Goal: Navigation & Orientation: Find specific page/section

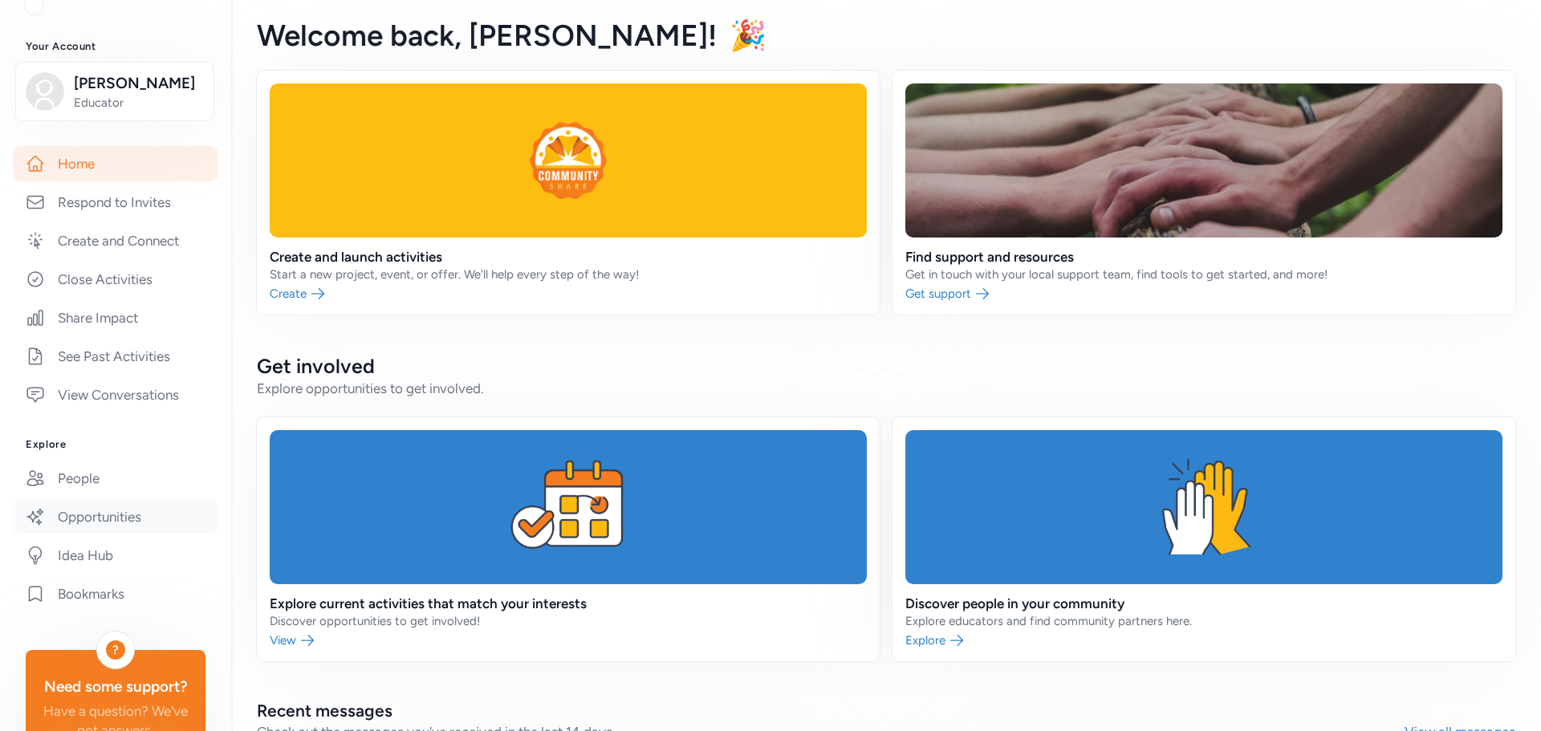
scroll to position [275, 0]
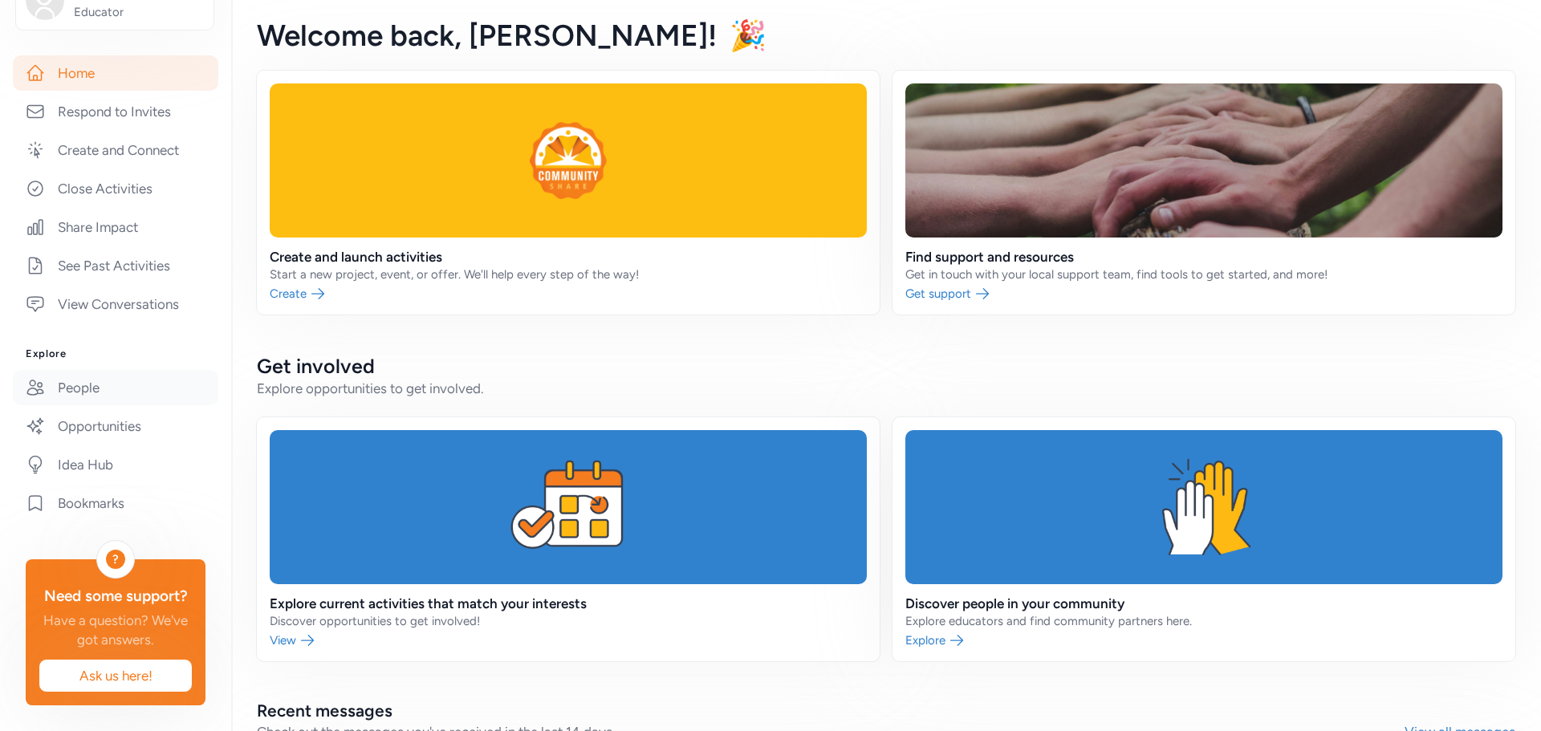
click at [85, 370] on link "People" at bounding box center [115, 387] width 205 height 35
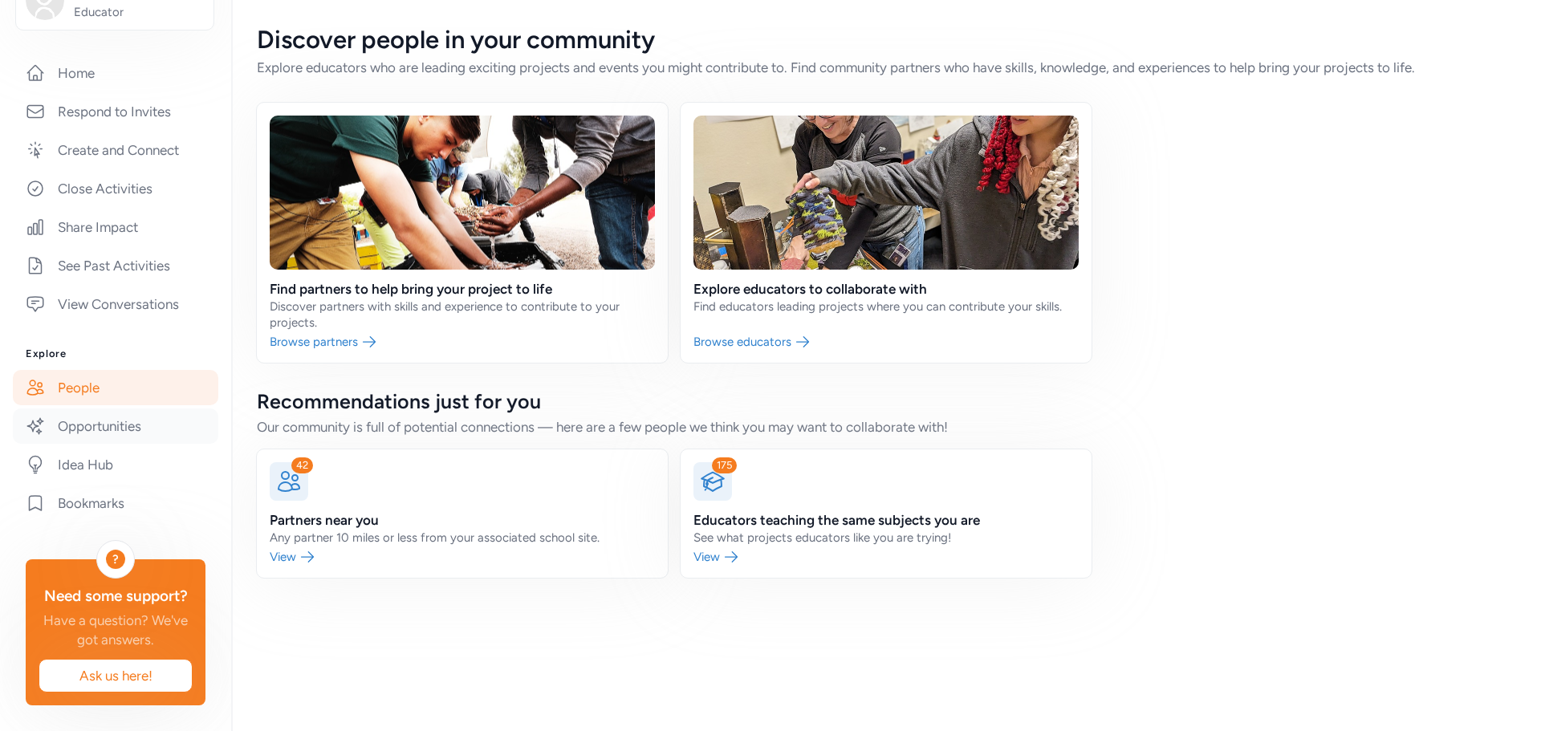
click at [92, 410] on link "Opportunities" at bounding box center [115, 426] width 205 height 35
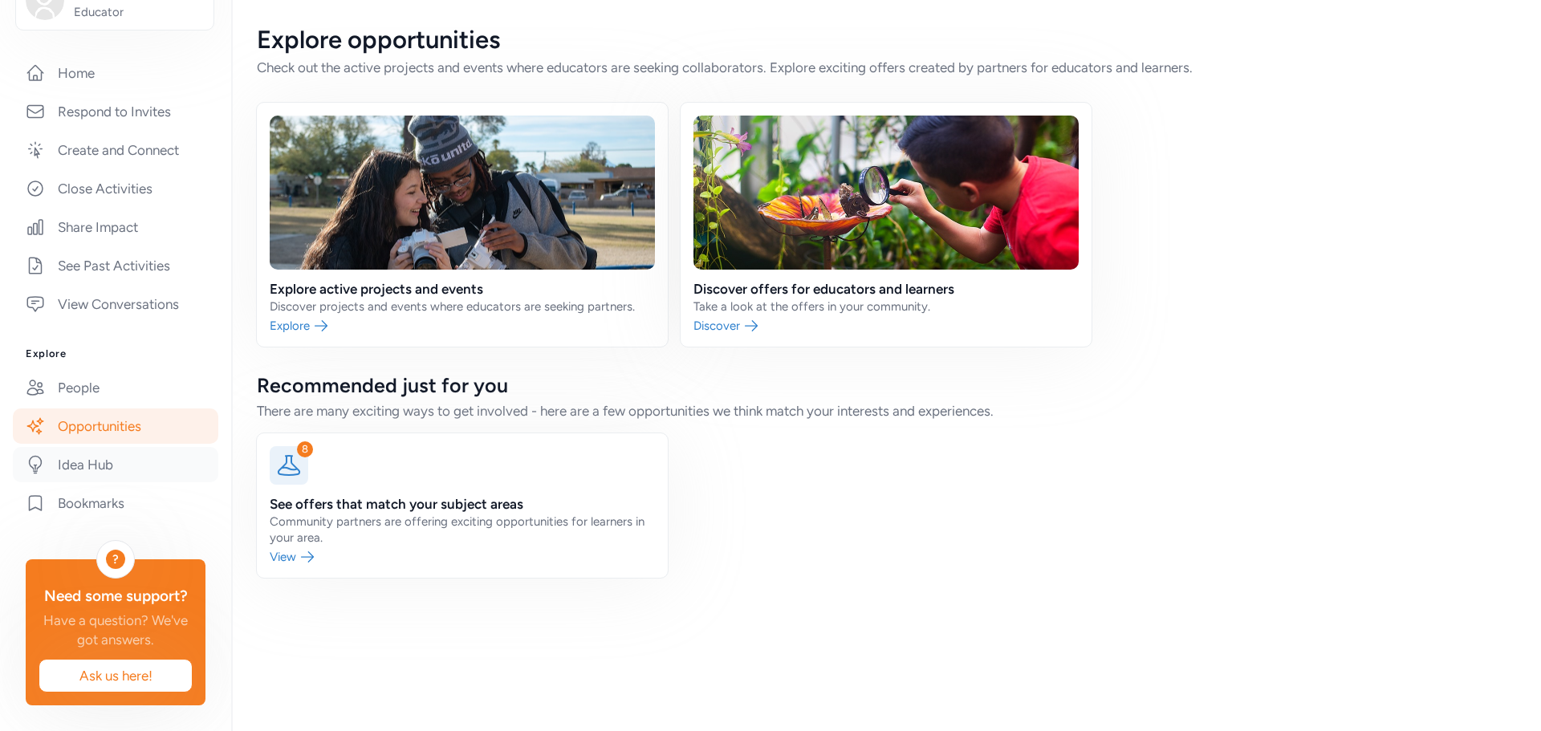
click at [75, 447] on link "Idea Hub" at bounding box center [115, 464] width 205 height 35
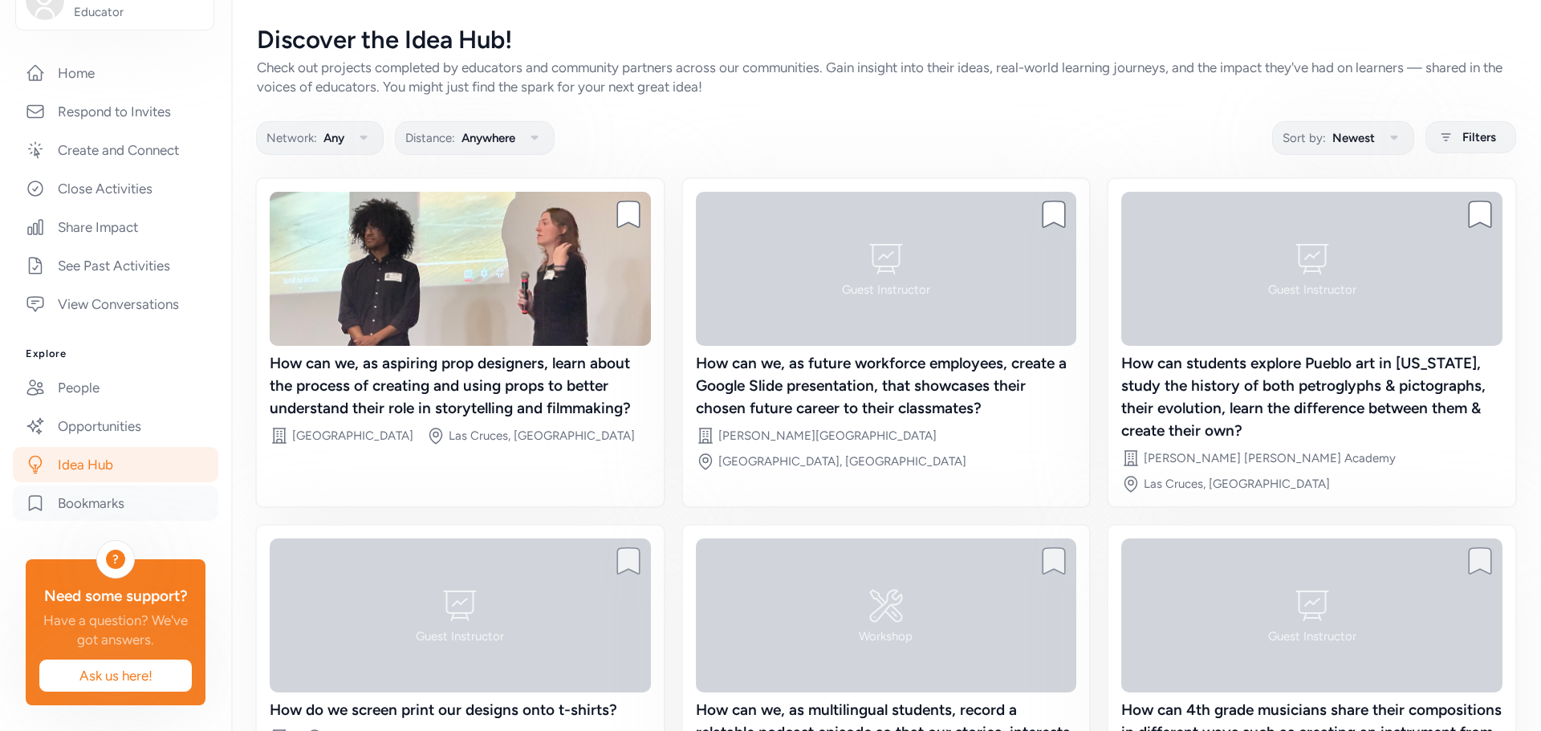
click at [71, 486] on link "Bookmarks" at bounding box center [115, 503] width 205 height 35
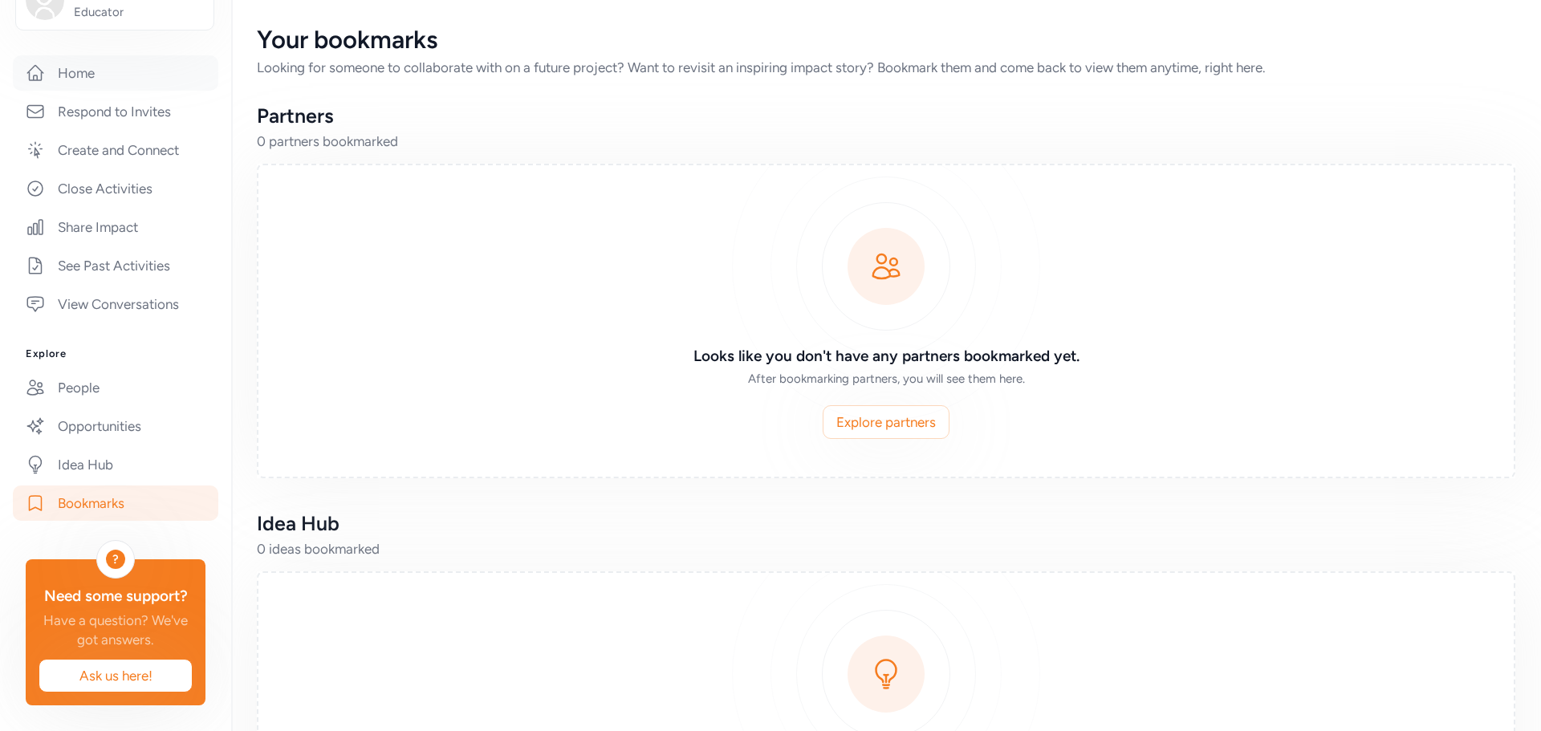
click at [67, 55] on link "Home" at bounding box center [115, 72] width 205 height 35
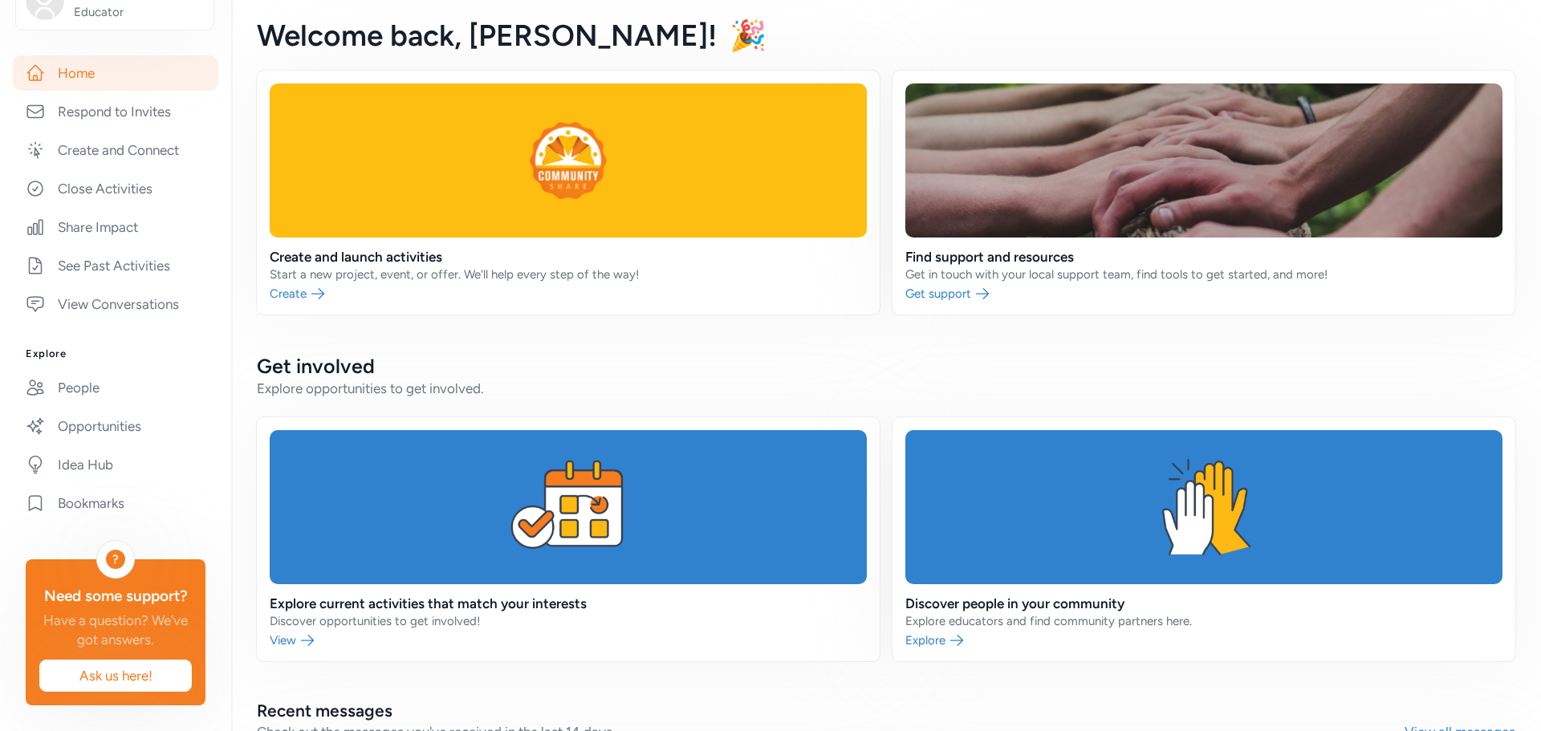
click at [82, 56] on link "Home" at bounding box center [115, 72] width 205 height 35
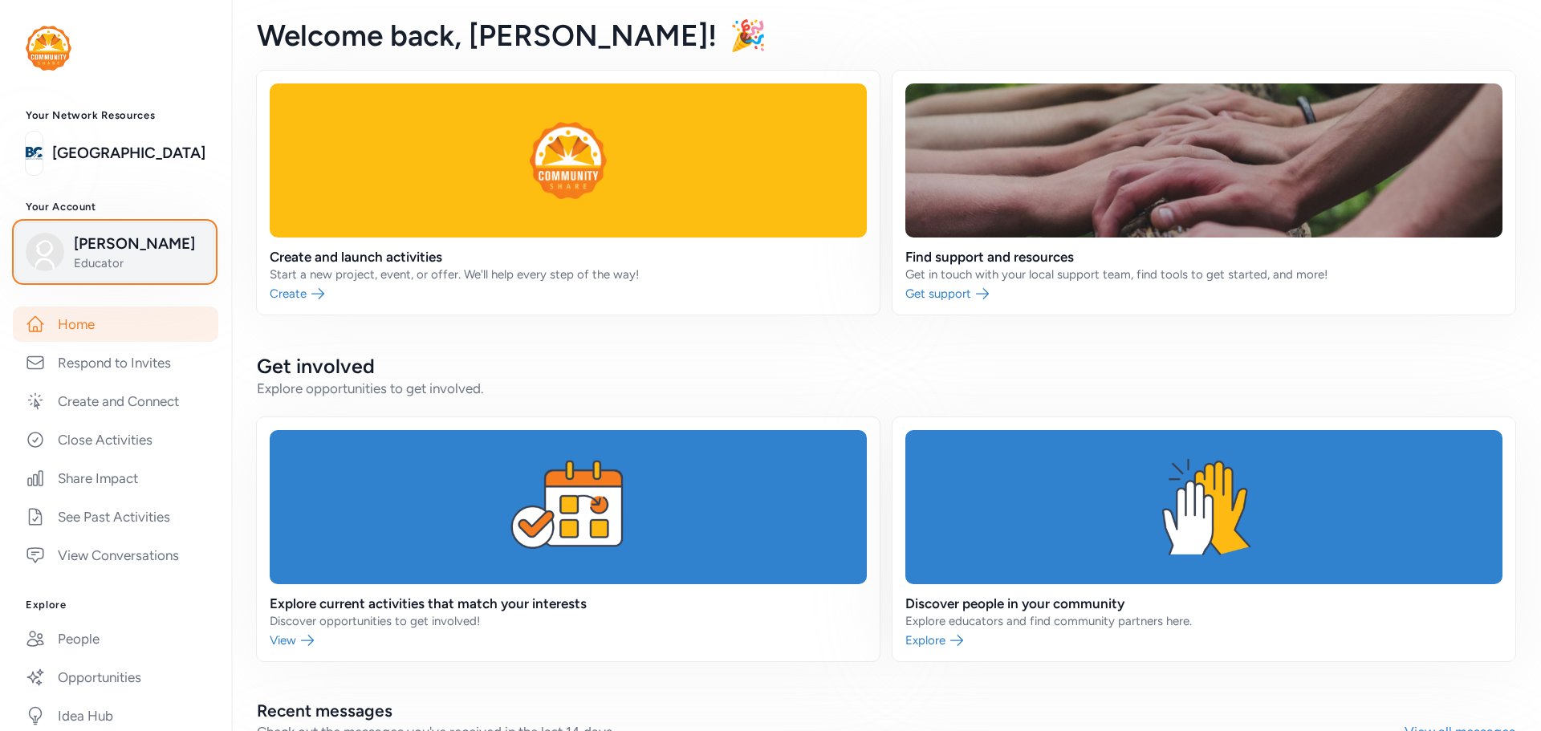
click at [119, 279] on button "[PERSON_NAME] Educator" at bounding box center [114, 251] width 199 height 59
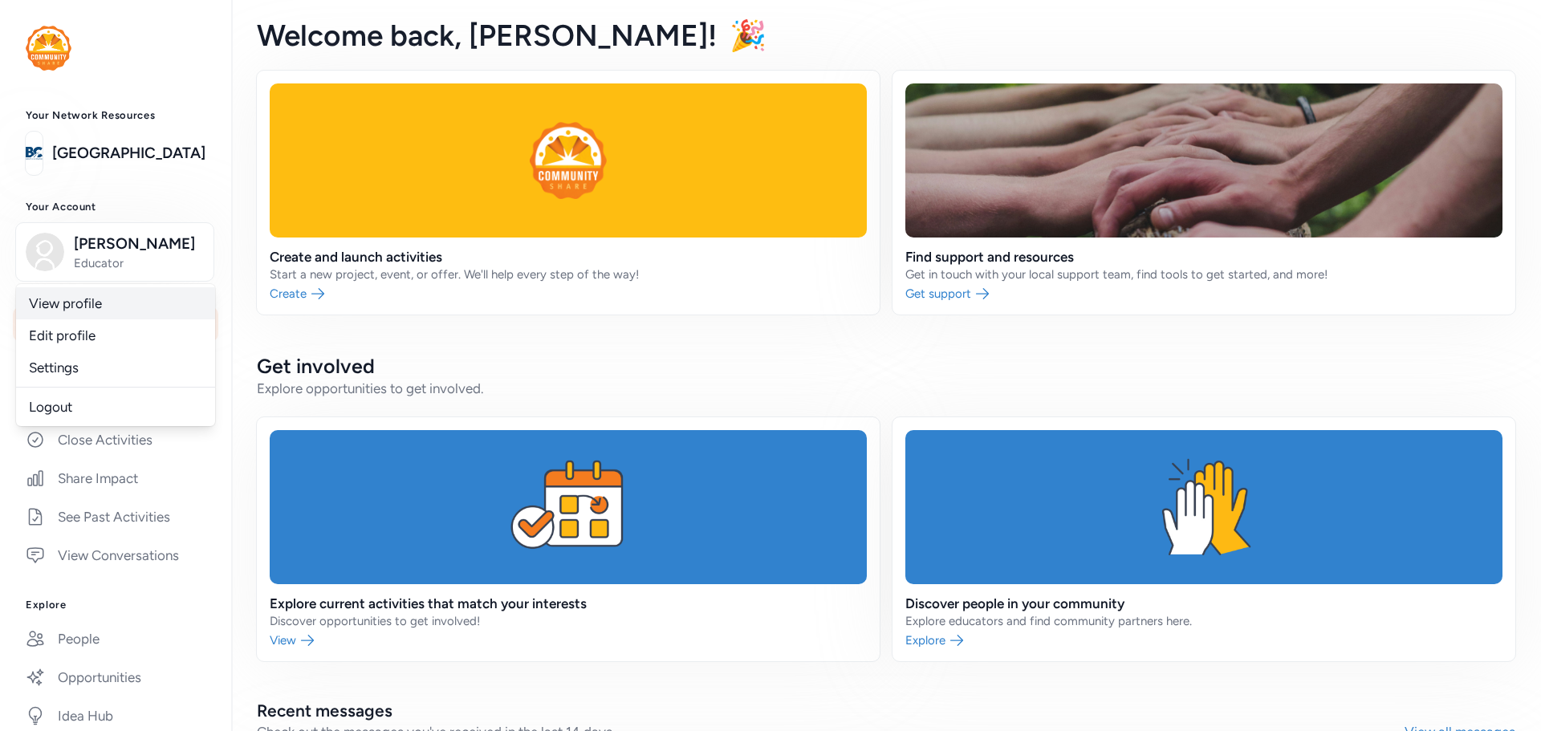
click at [101, 297] on link "View profile" at bounding box center [115, 303] width 199 height 32
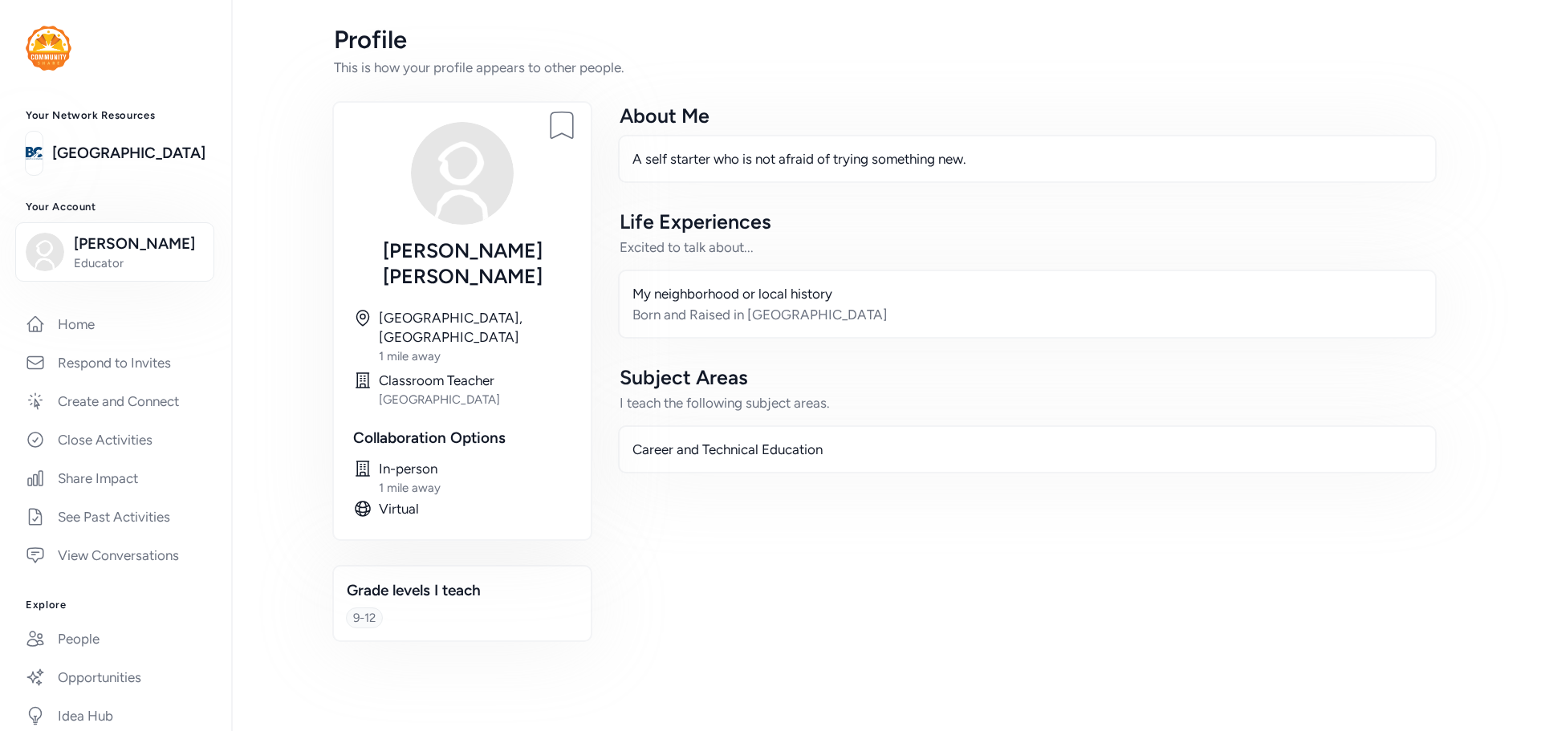
click at [857, 446] on div "Career and Technical Education" at bounding box center [1028, 449] width 790 height 19
click at [839, 455] on div "Career and Technical Education" at bounding box center [1028, 449] width 790 height 19
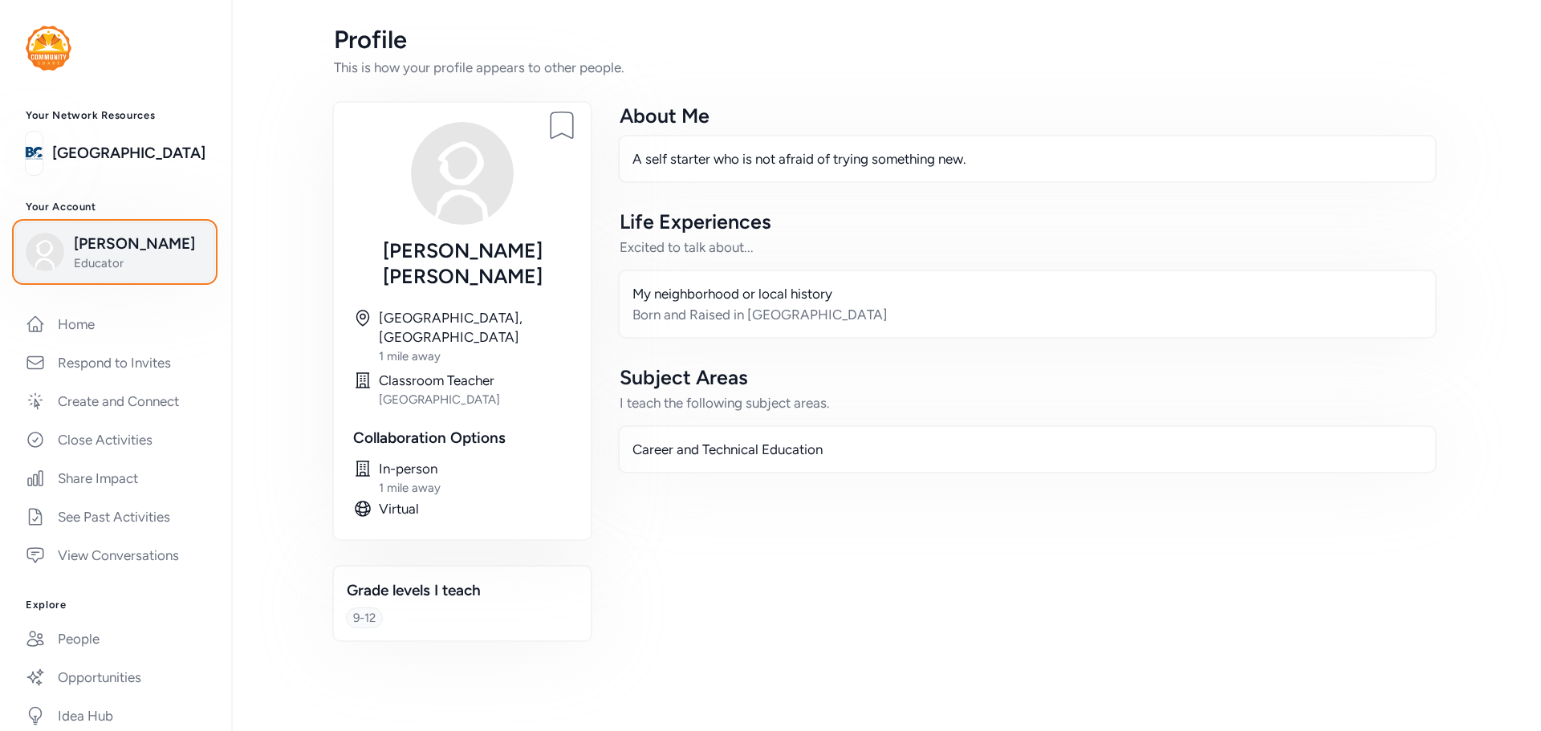
click at [91, 258] on span "Educator" at bounding box center [139, 263] width 130 height 16
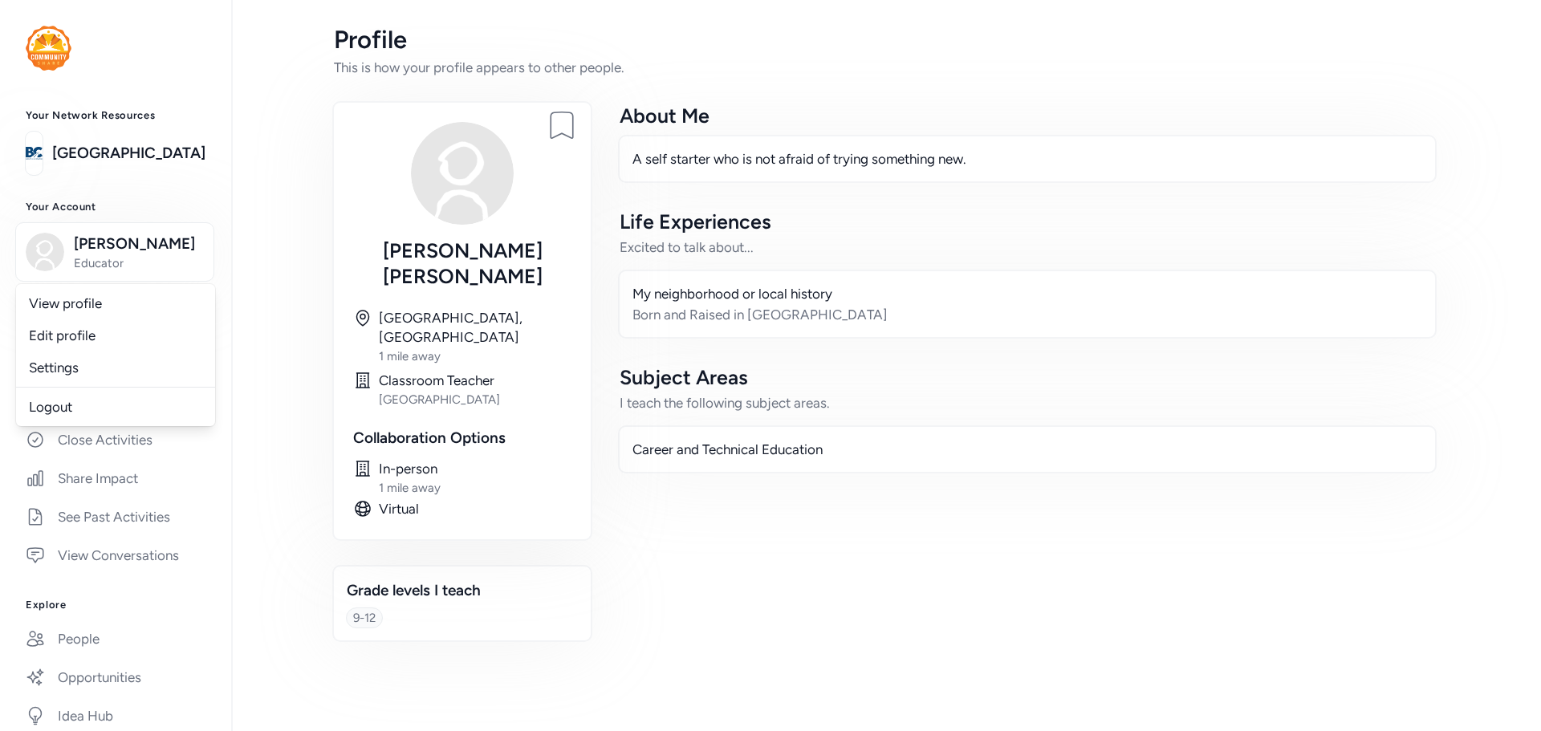
click at [373, 610] on div "9-12" at bounding box center [364, 618] width 22 height 16
click at [69, 336] on link "Home" at bounding box center [115, 324] width 205 height 35
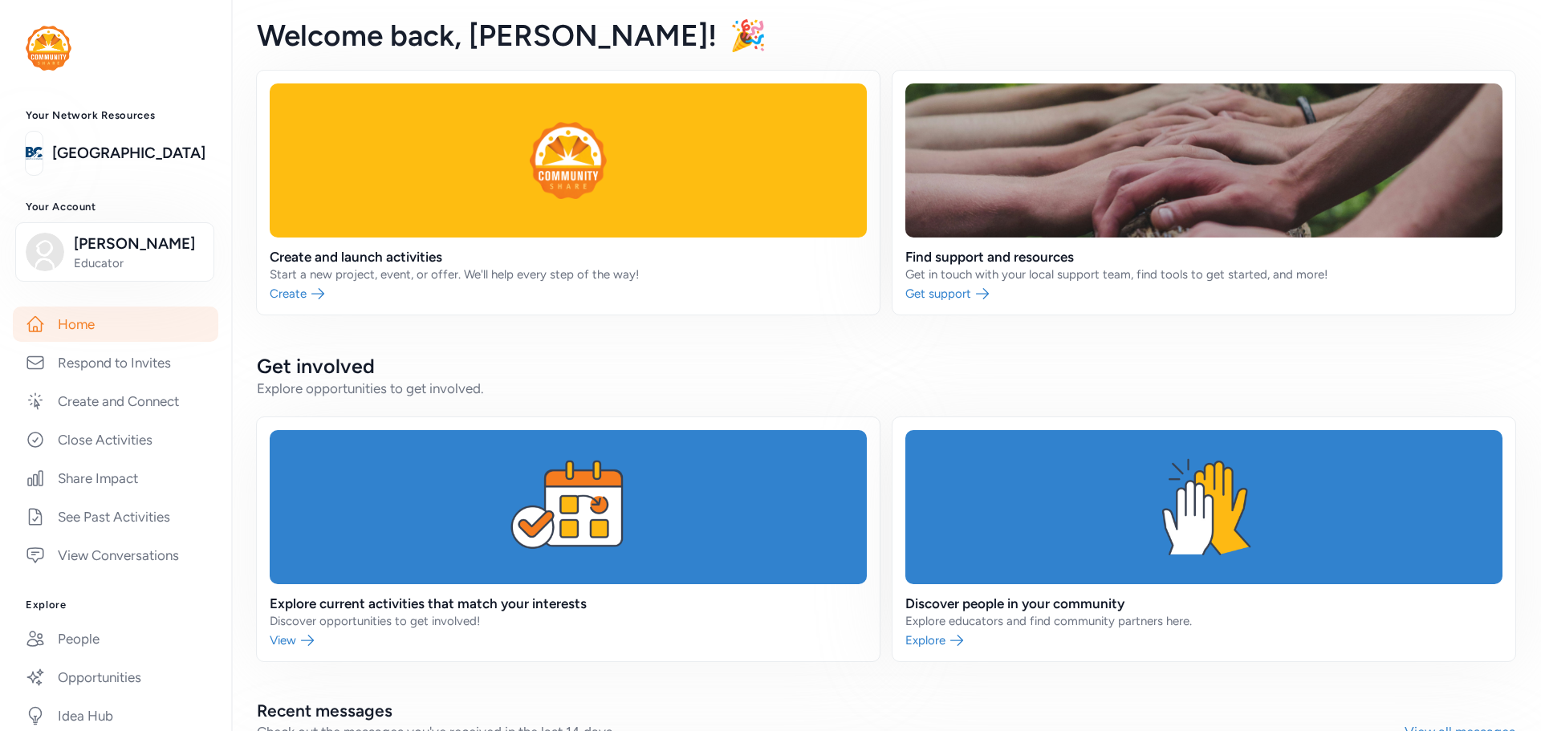
scroll to position [161, 0]
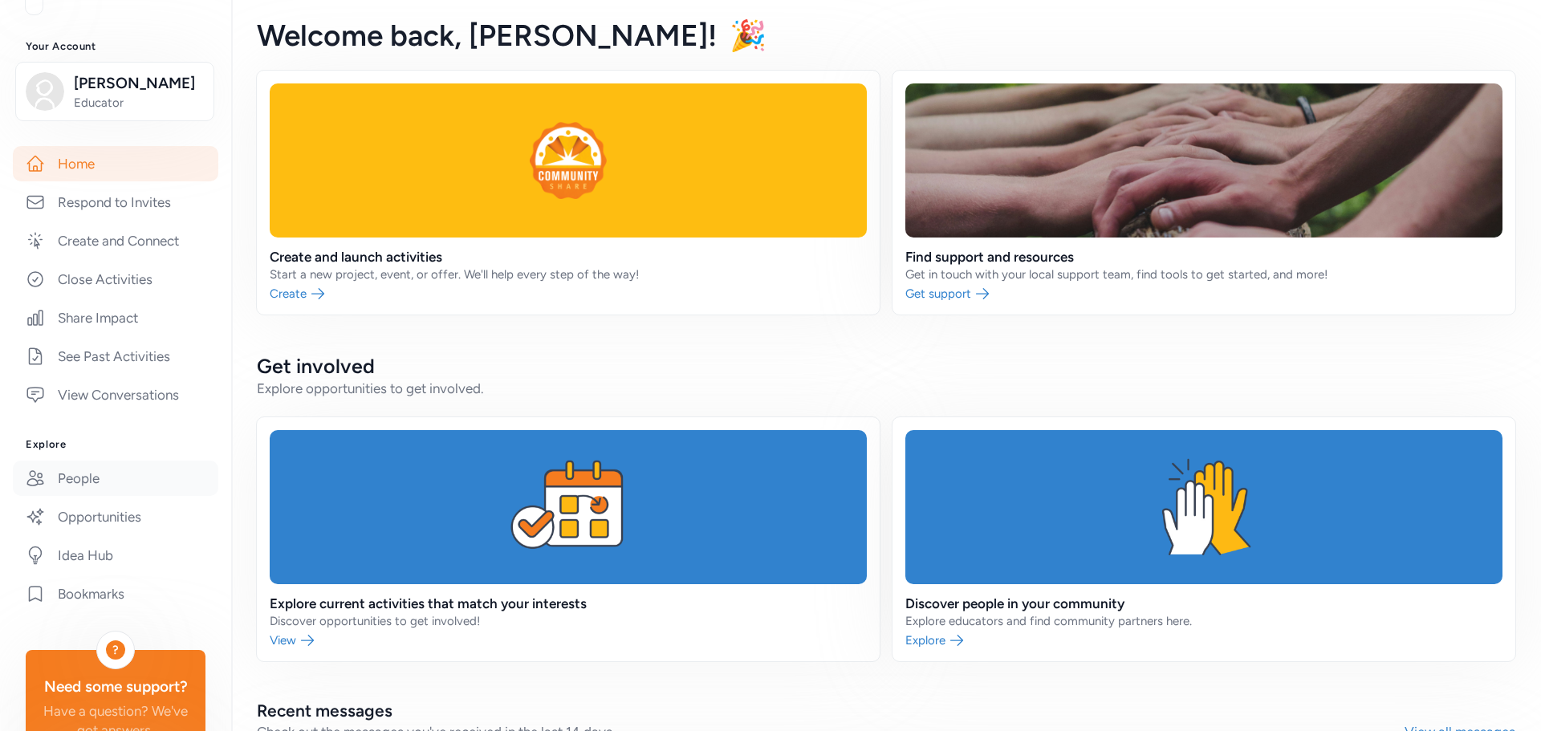
click at [65, 487] on link "People" at bounding box center [115, 478] width 205 height 35
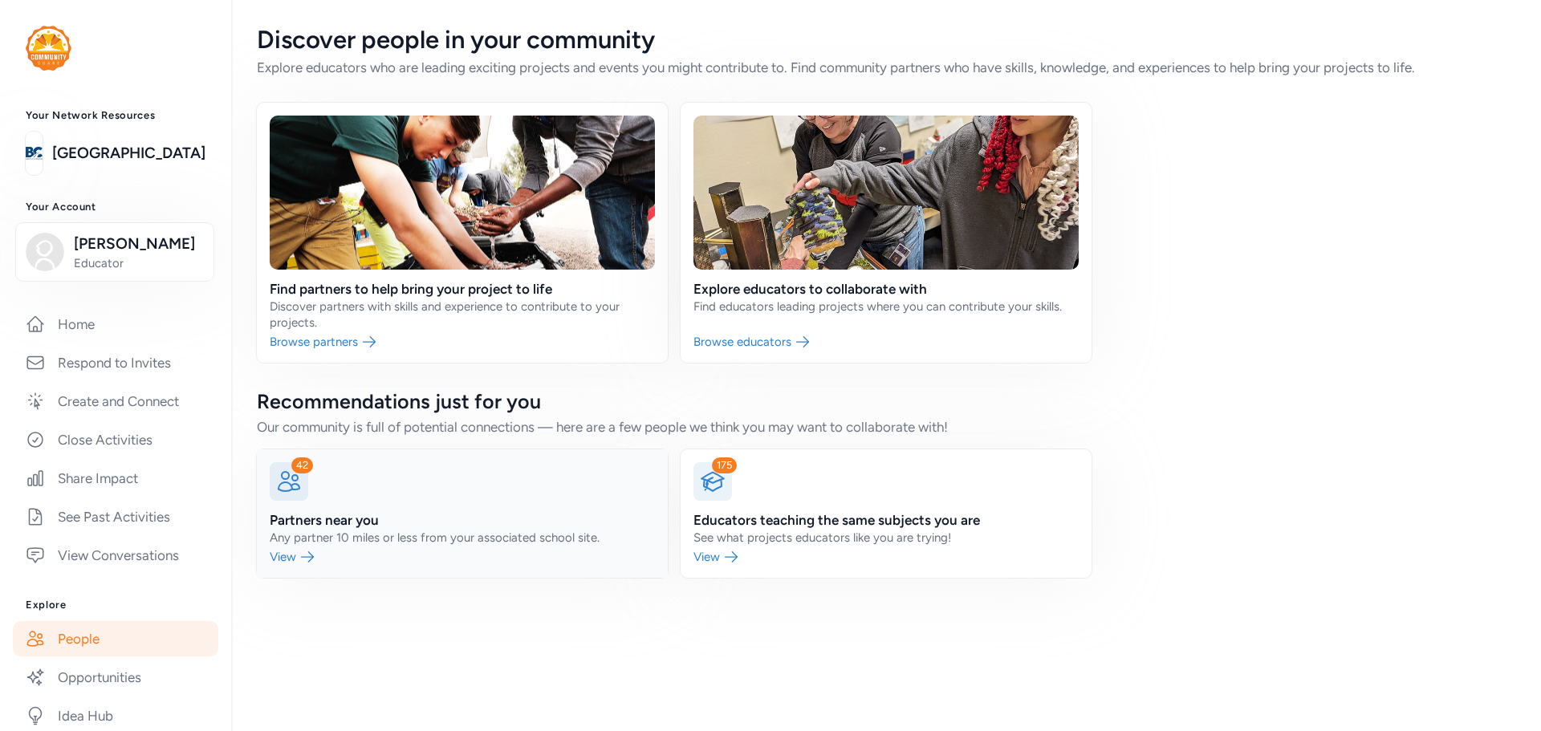
click at [303, 554] on link at bounding box center [462, 514] width 411 height 128
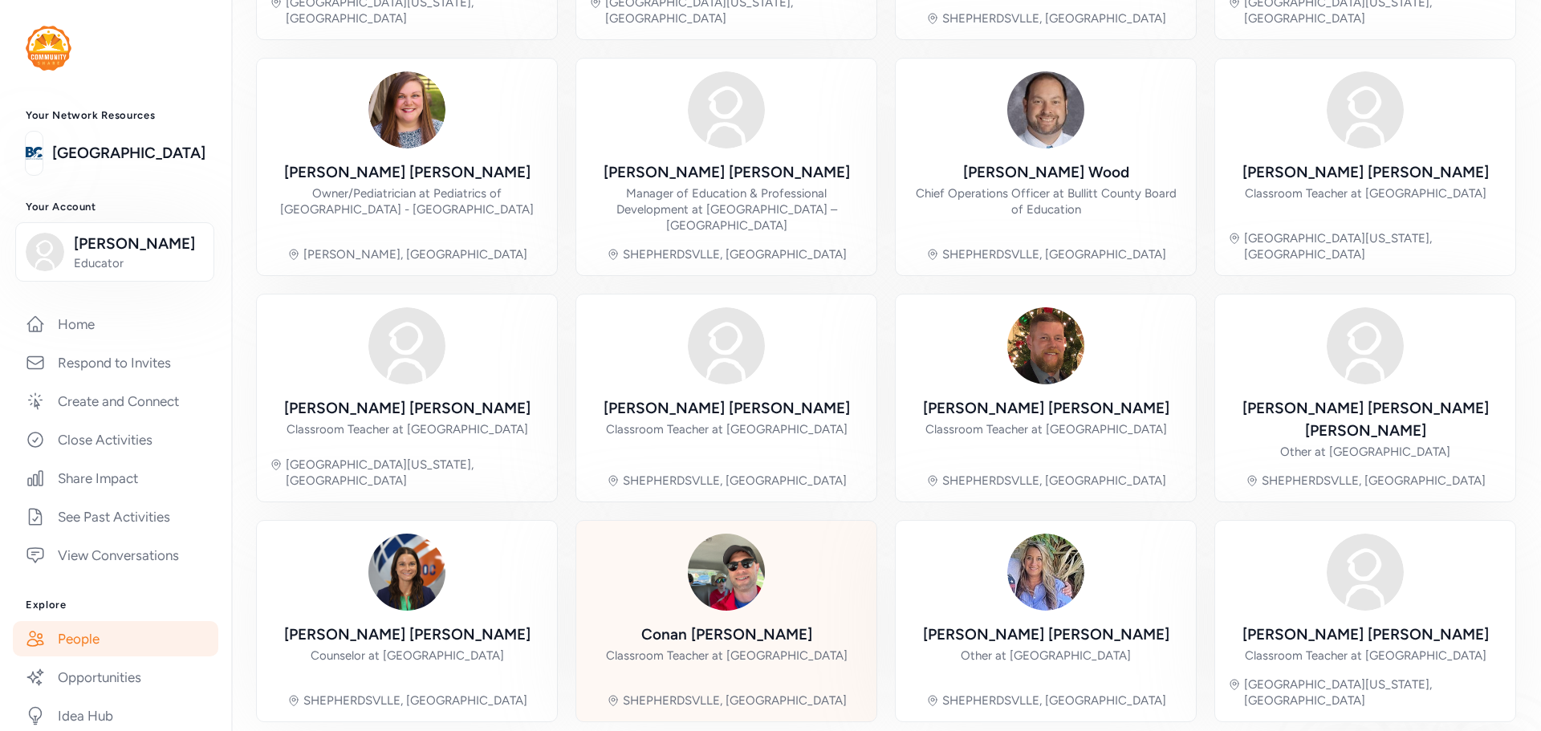
scroll to position [339, 0]
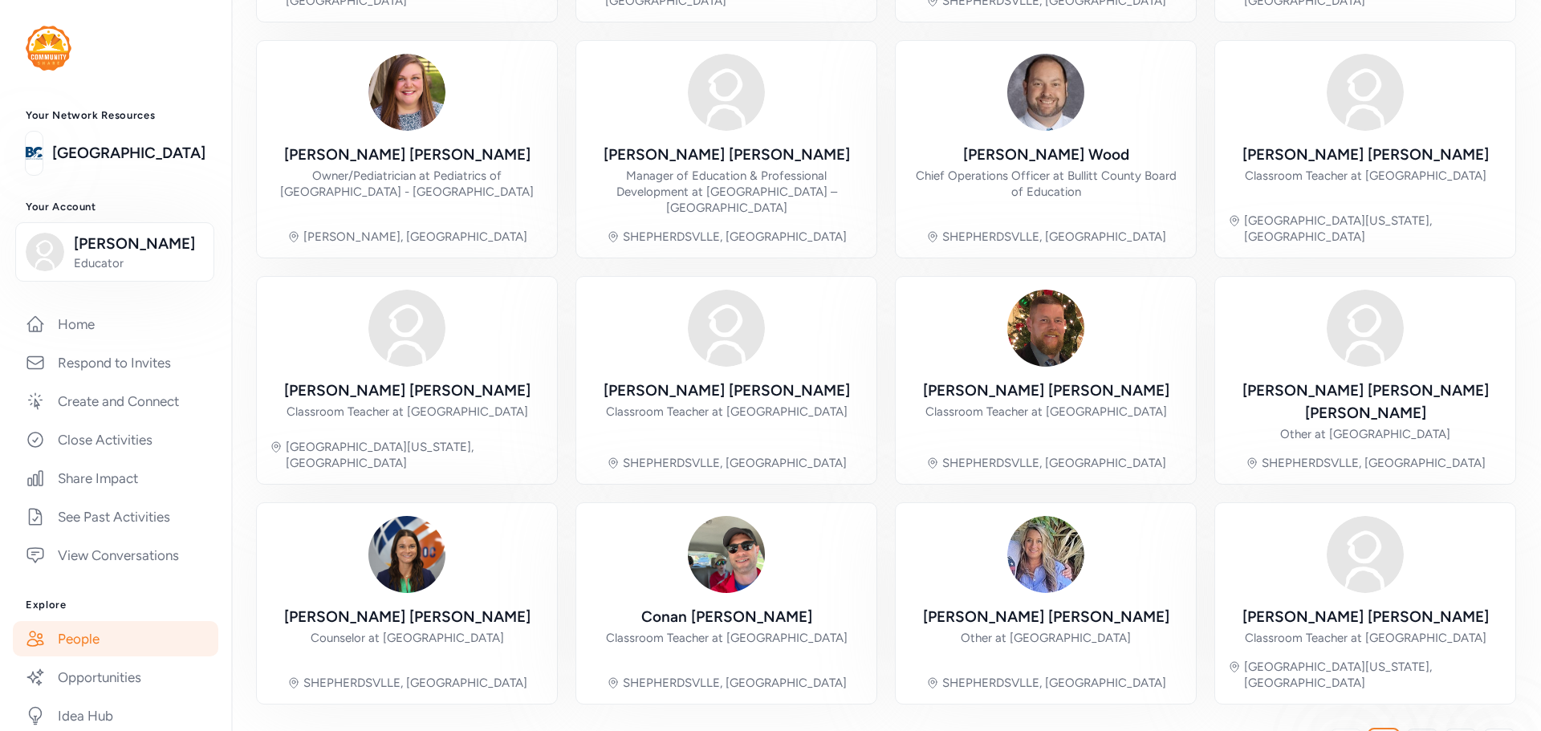
click at [1418, 730] on span "2" at bounding box center [1422, 744] width 8 height 19
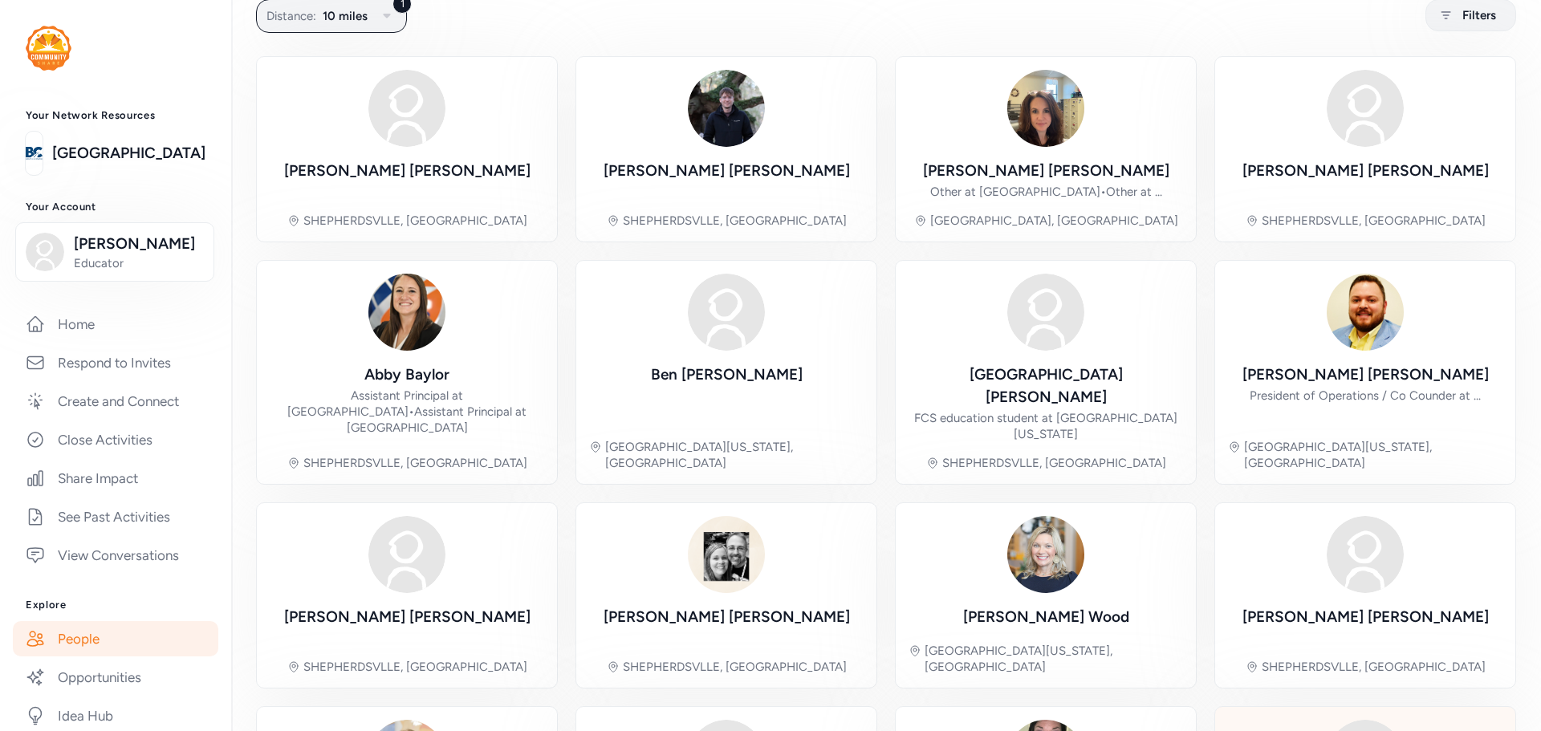
scroll to position [339, 0]
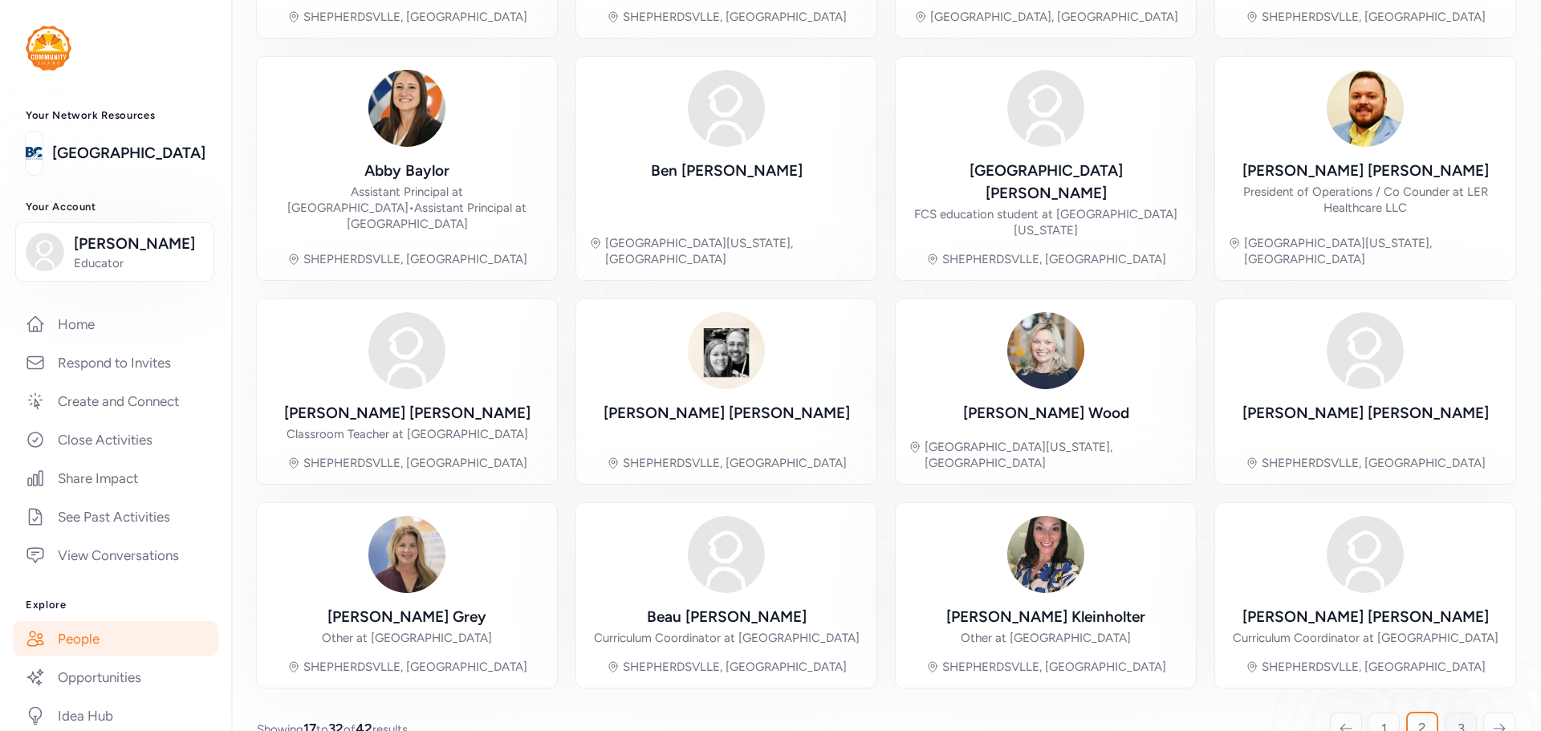
click at [1455, 718] on link "3" at bounding box center [1461, 729] width 32 height 32
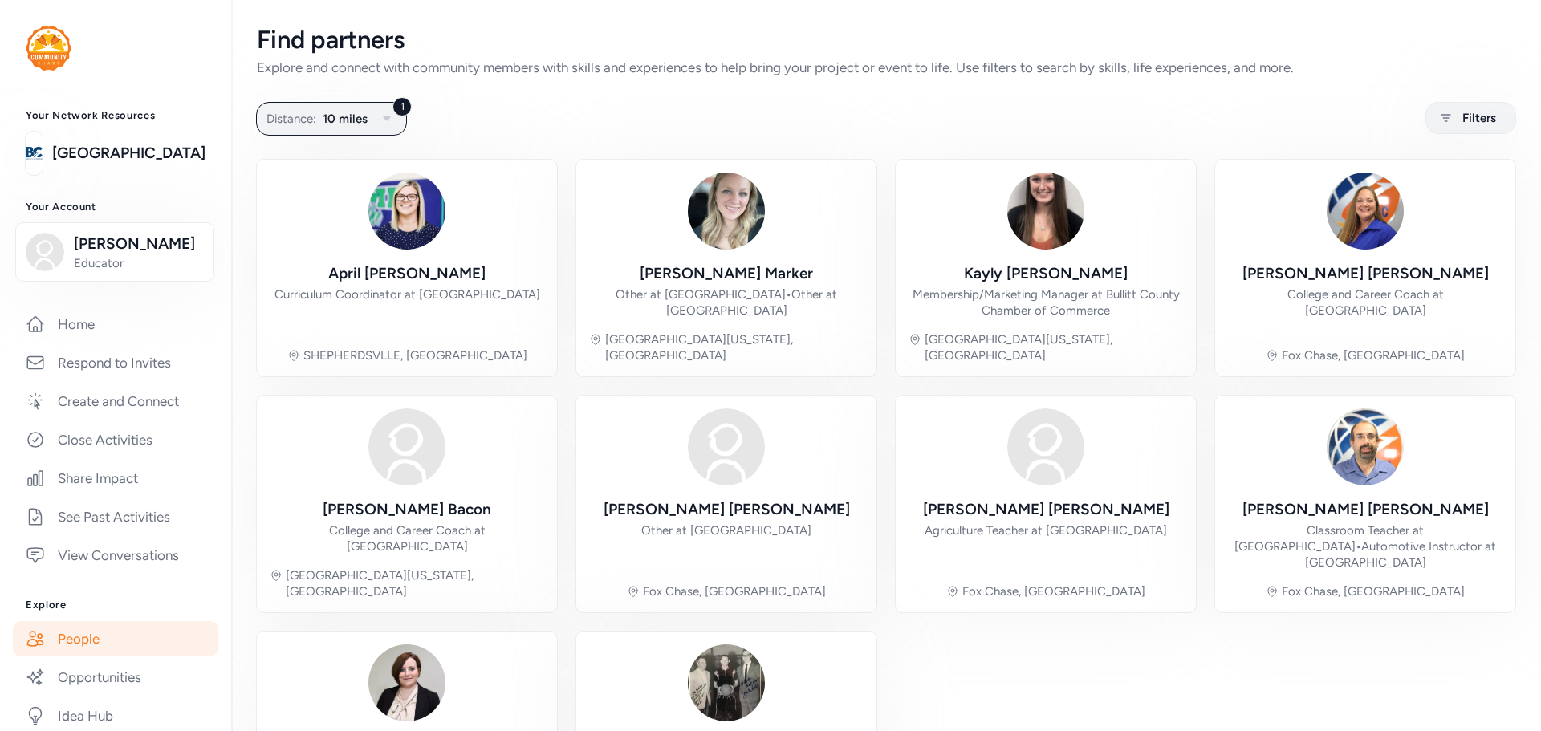
scroll to position [167, 0]
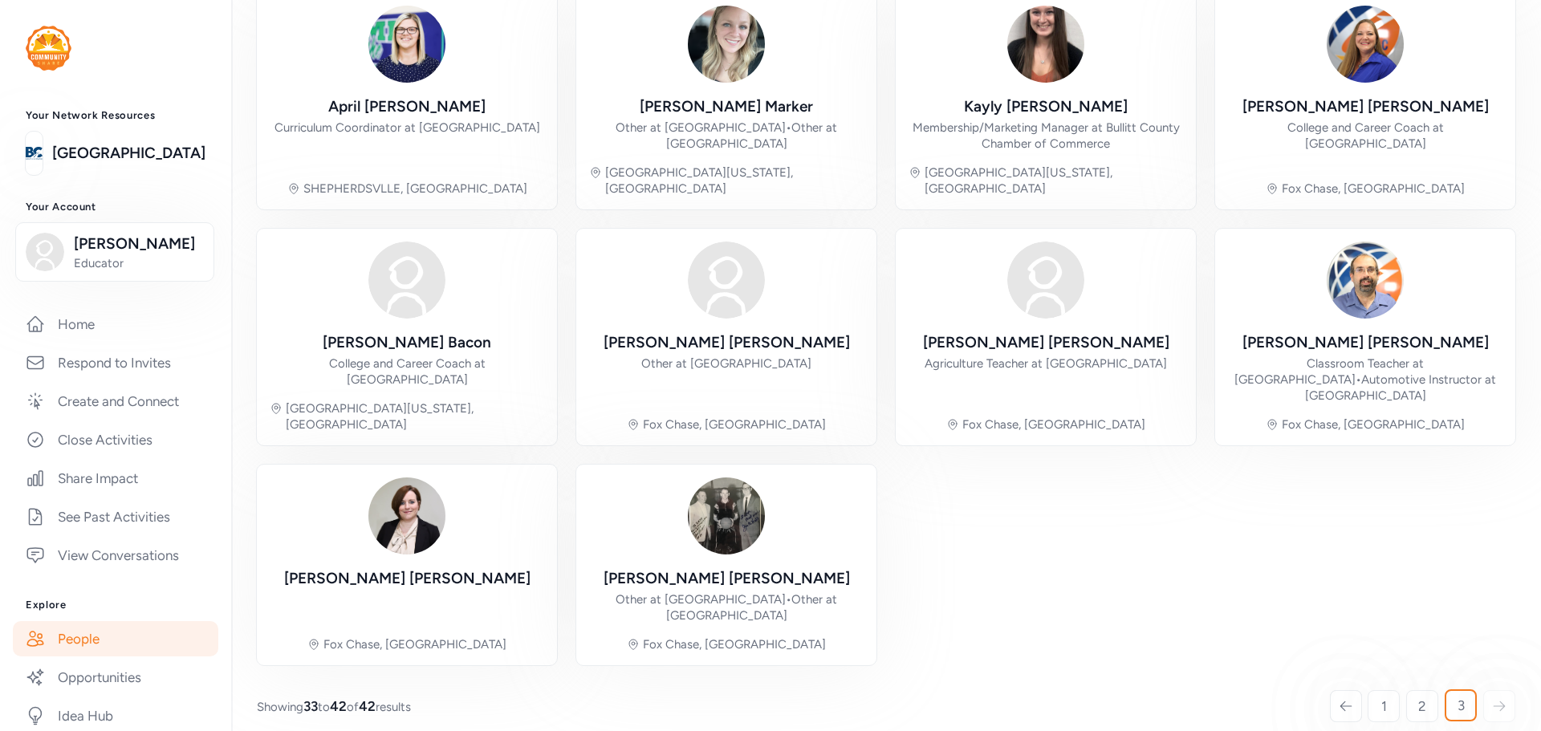
click at [1341, 702] on icon at bounding box center [1346, 706] width 11 height 9
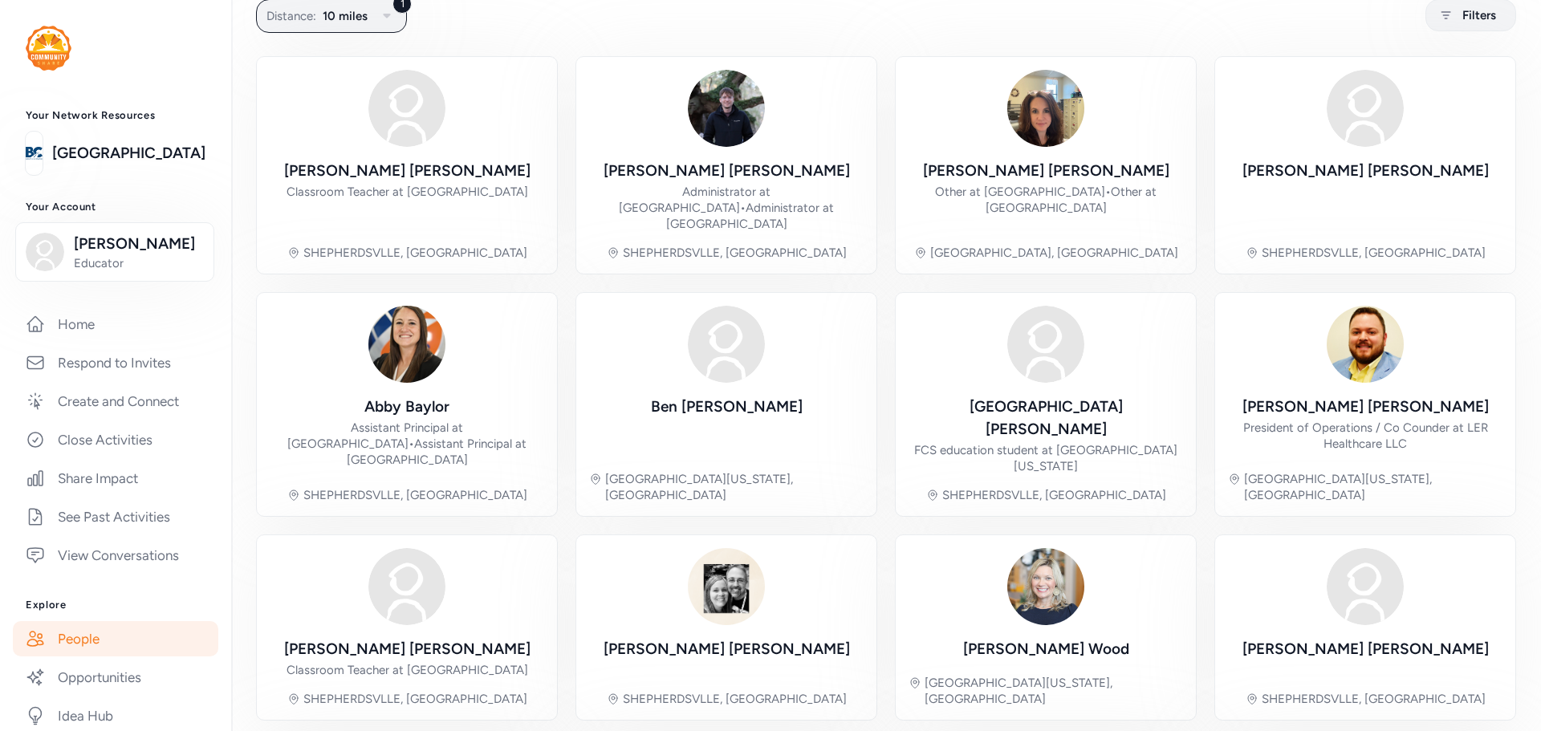
scroll to position [371, 0]
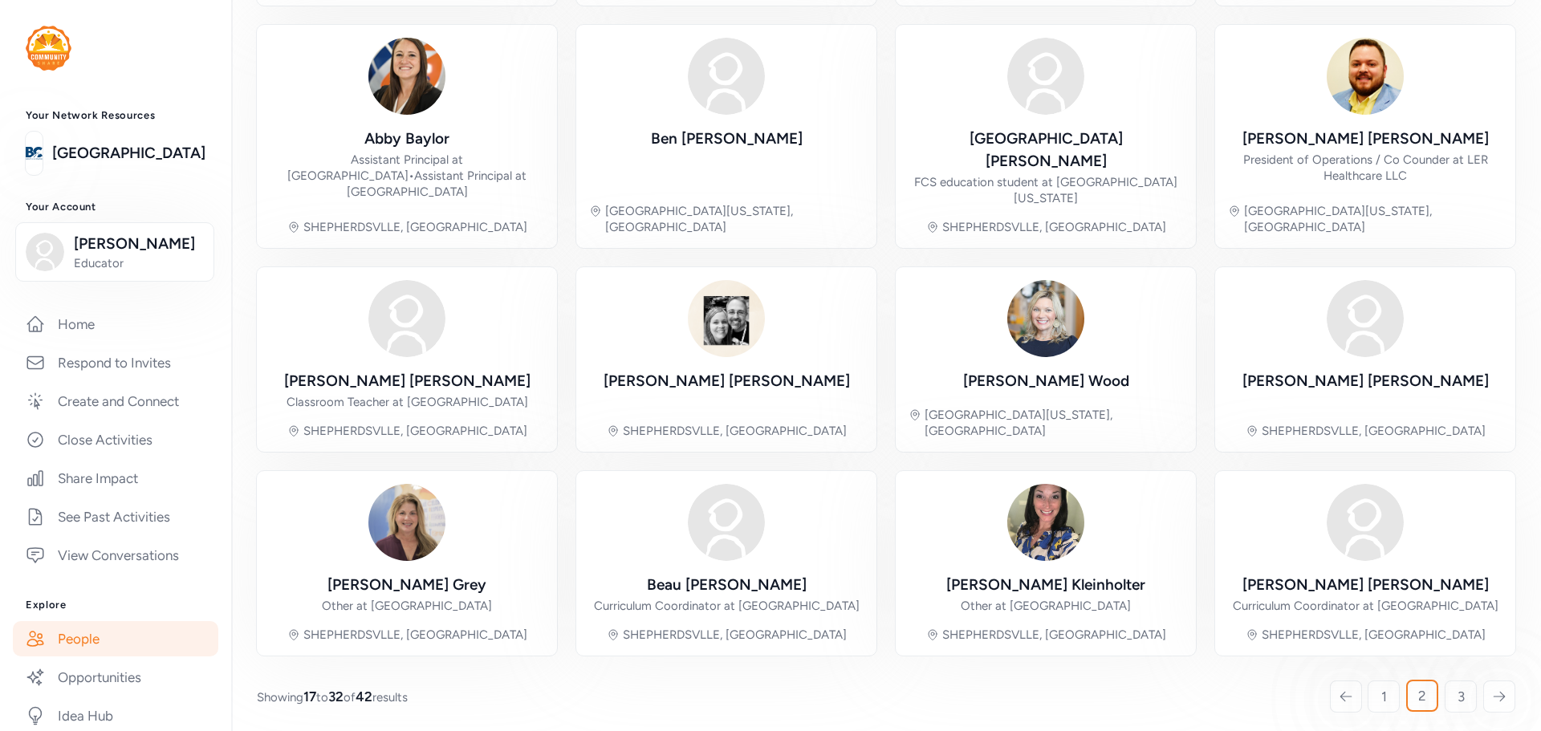
click at [1339, 691] on icon at bounding box center [1346, 697] width 14 height 16
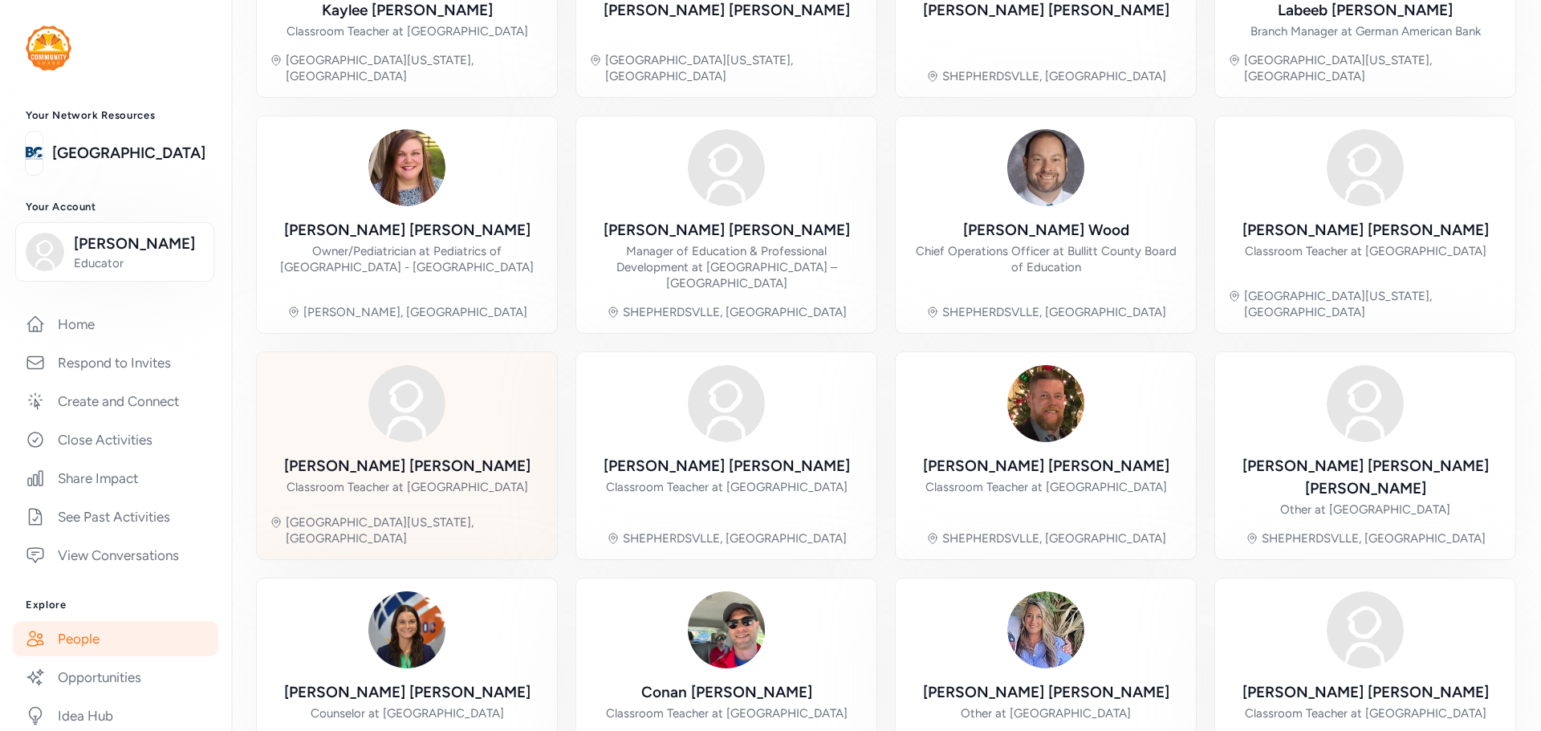
scroll to position [339, 0]
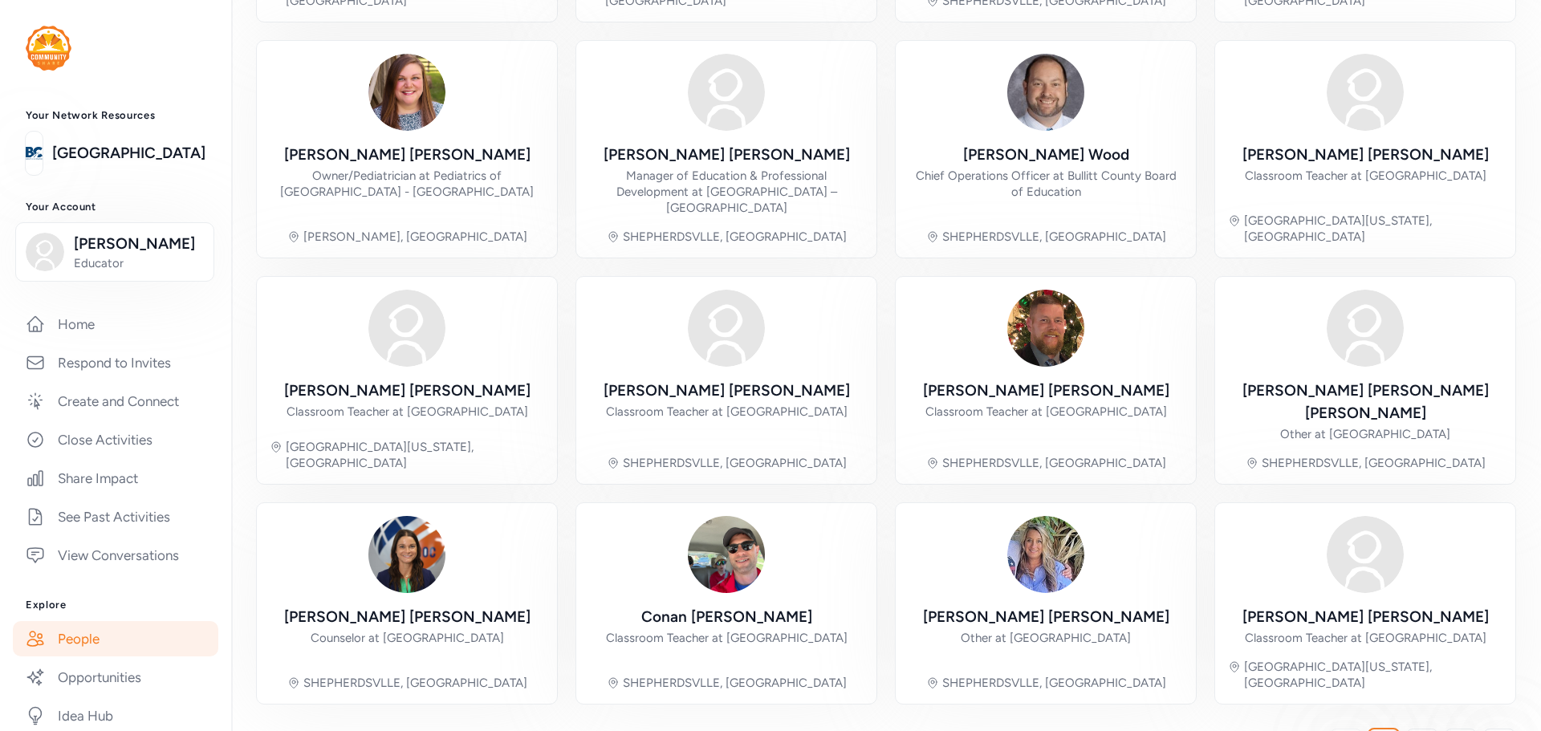
click at [1339, 730] on icon at bounding box center [1346, 745] width 14 height 16
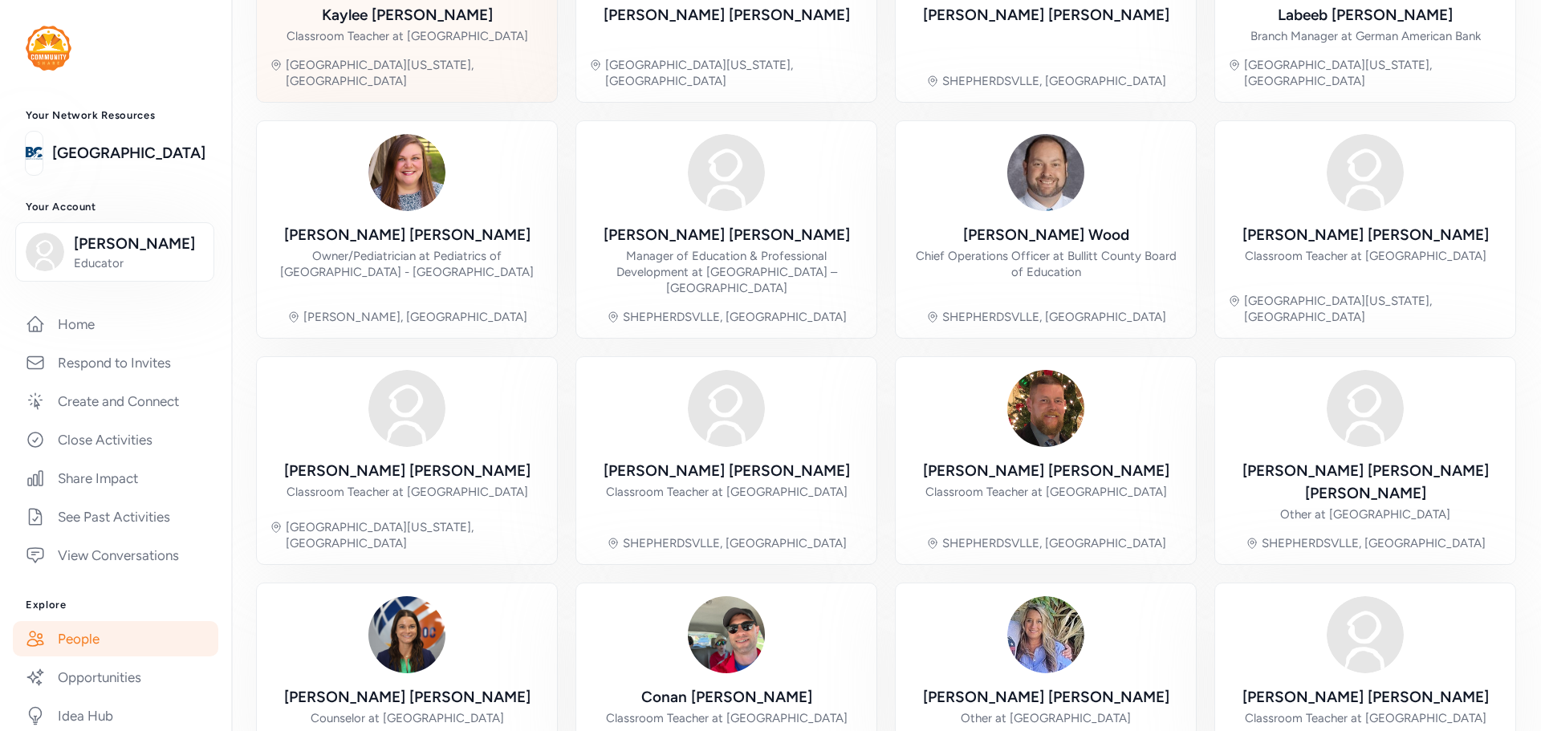
scroll to position [0, 0]
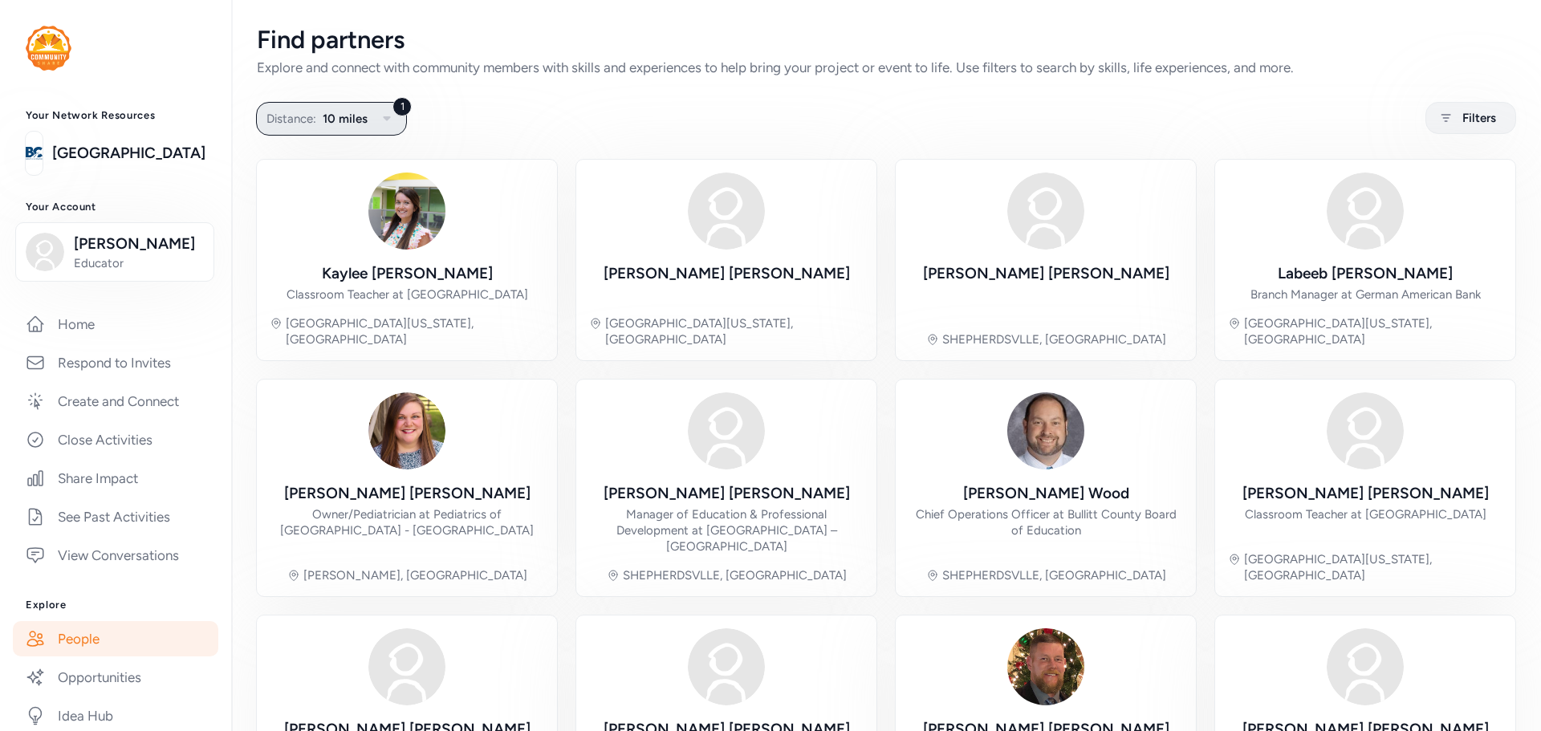
click at [314, 128] on span "Distance:" at bounding box center [291, 118] width 50 height 19
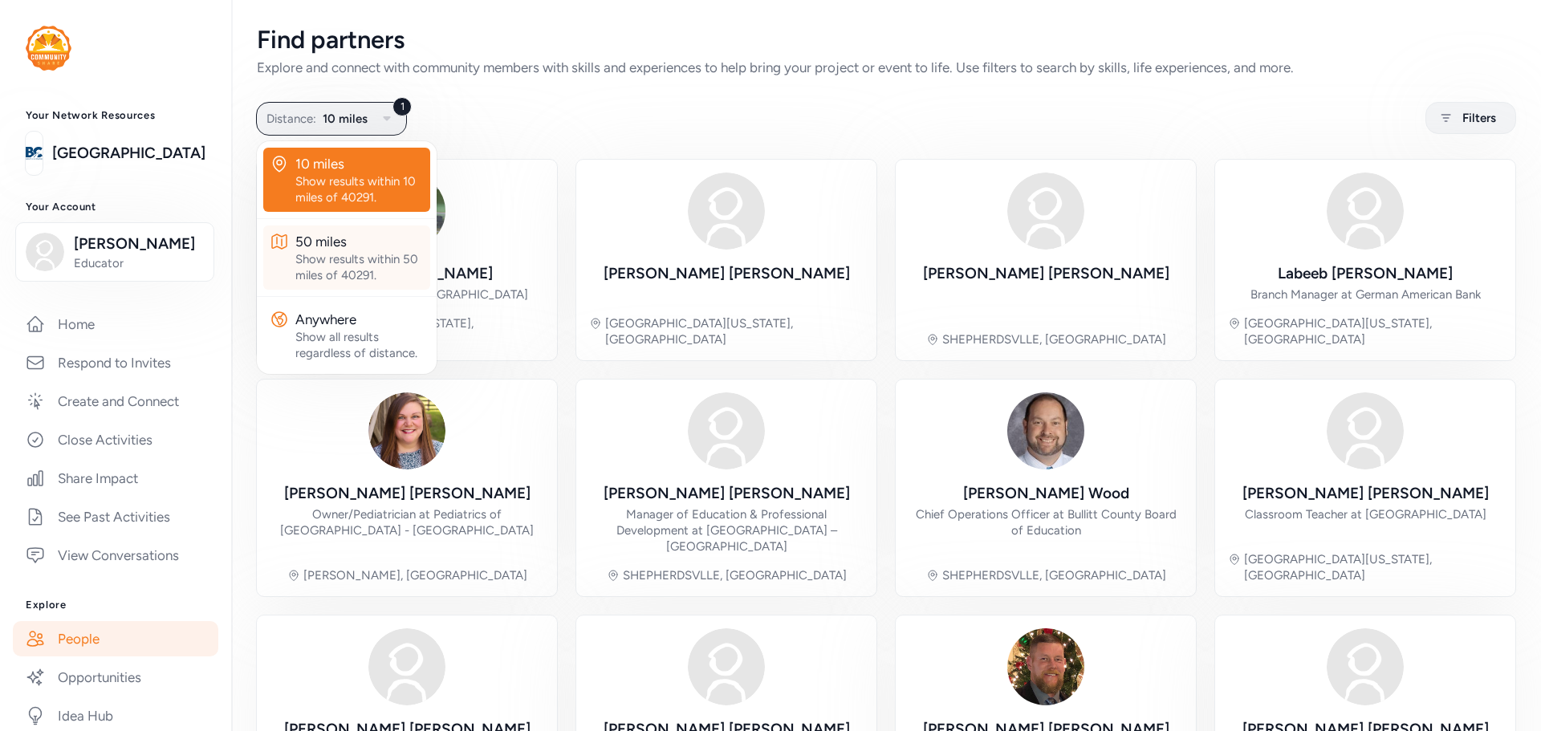
click at [323, 247] on div "50 miles" at bounding box center [359, 241] width 128 height 19
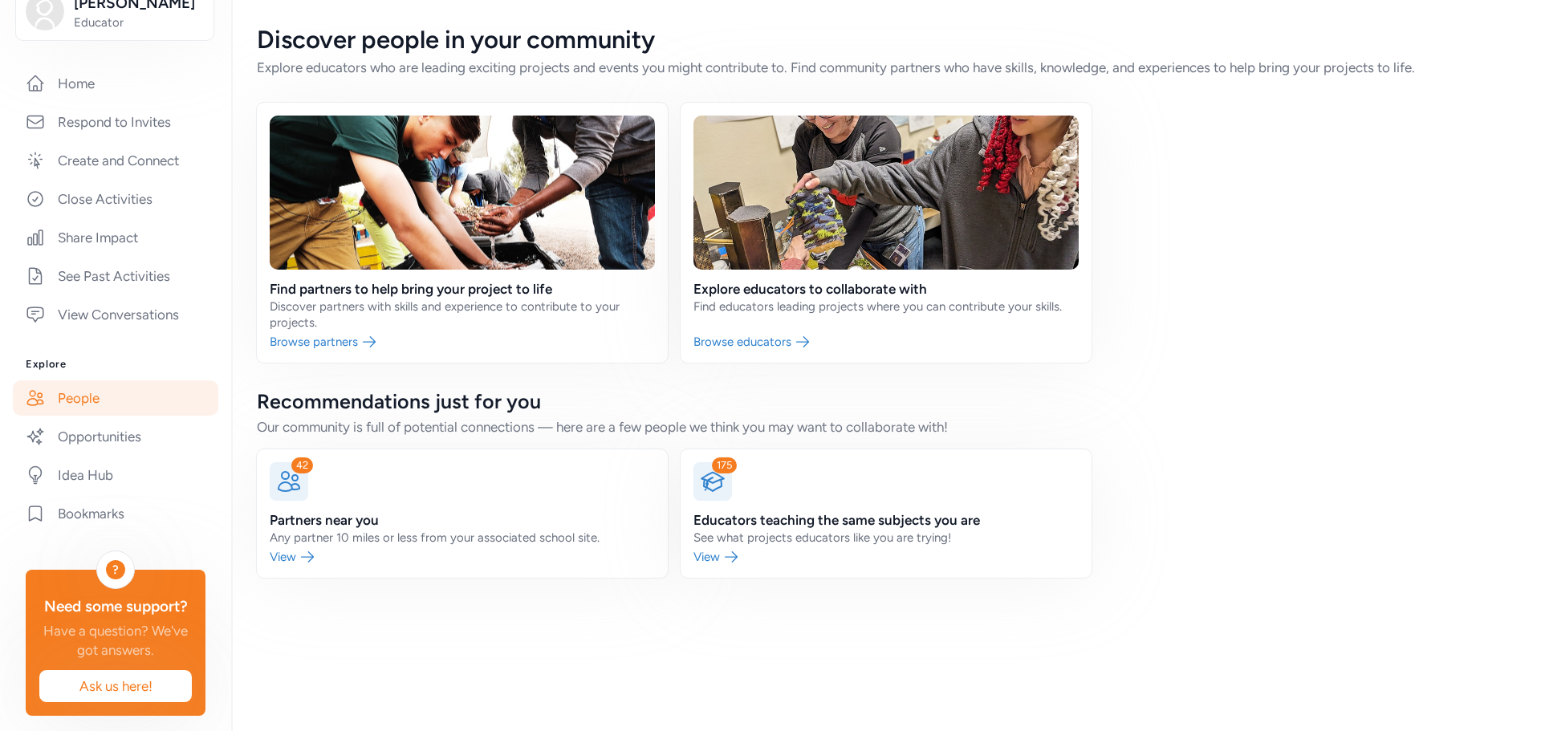
scroll to position [275, 0]
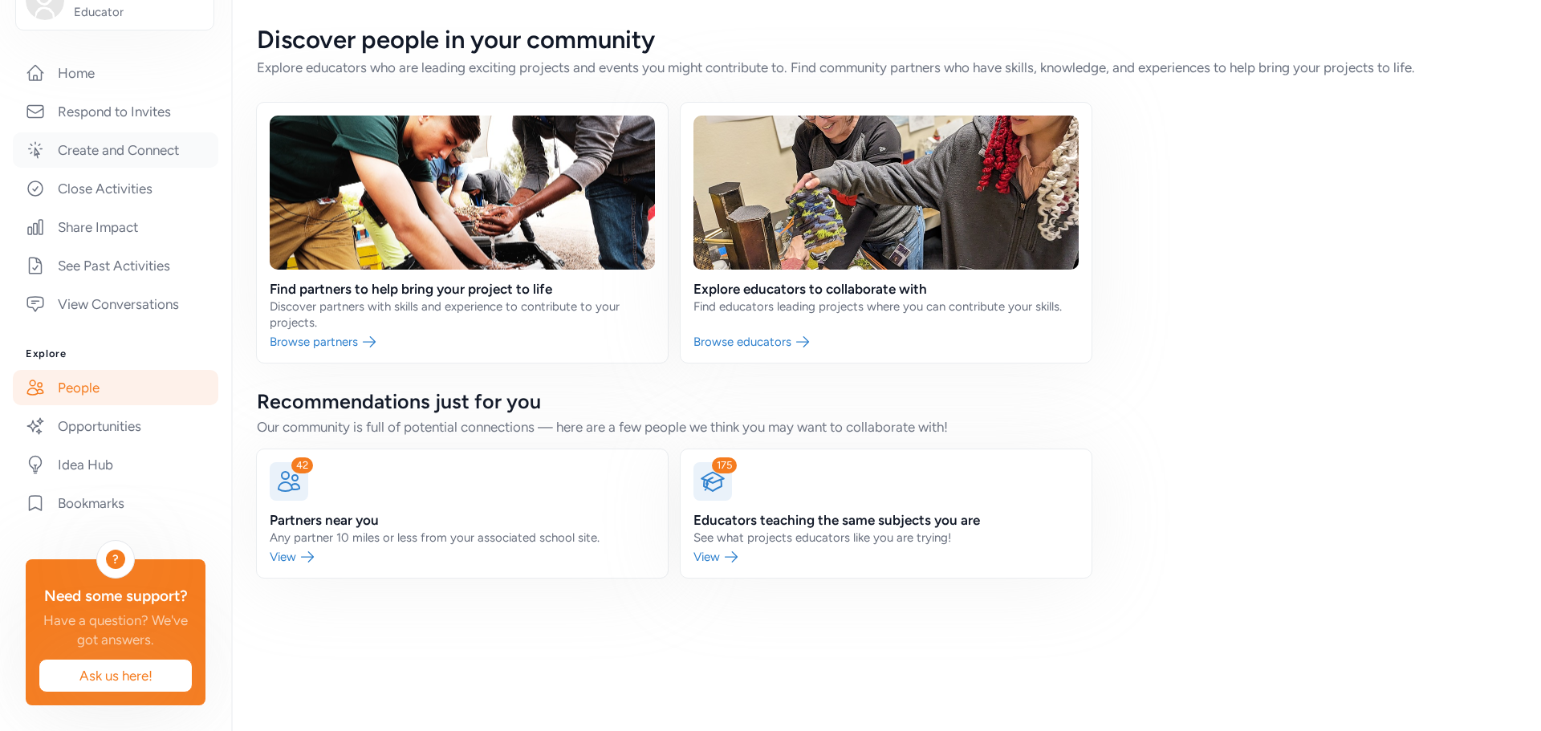
click at [65, 132] on link "Create and Connect" at bounding box center [115, 149] width 205 height 35
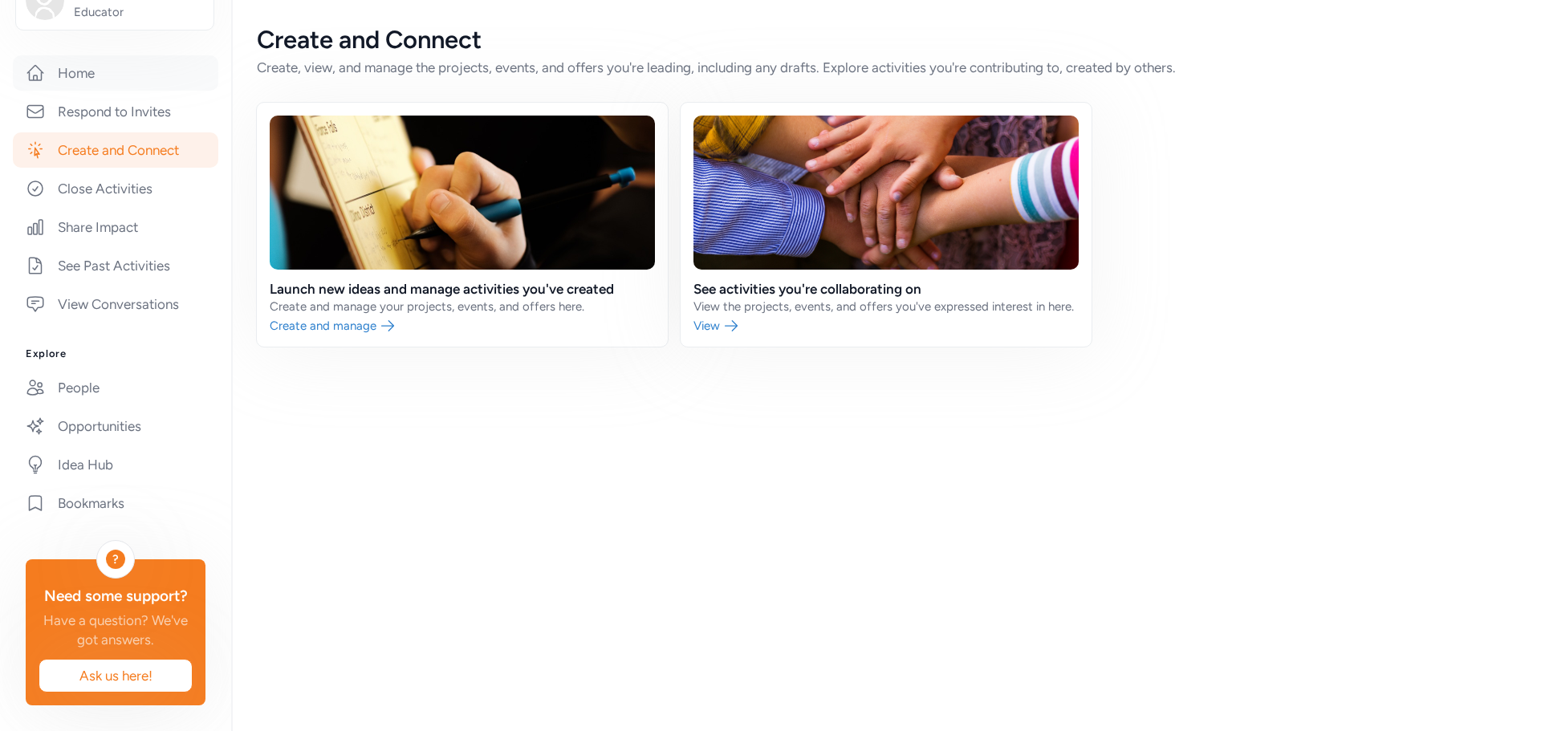
click at [75, 55] on link "Home" at bounding box center [115, 72] width 205 height 35
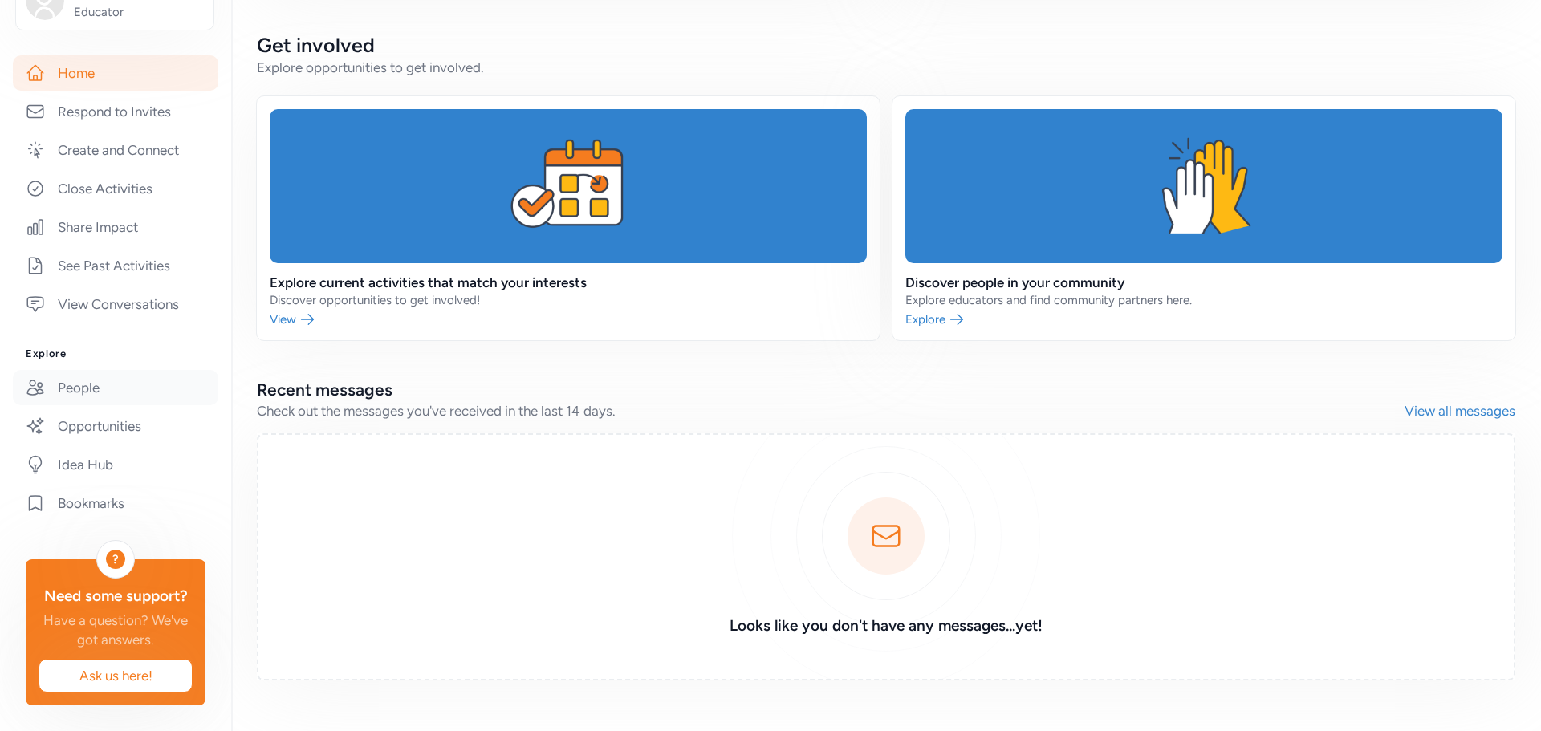
scroll to position [195, 0]
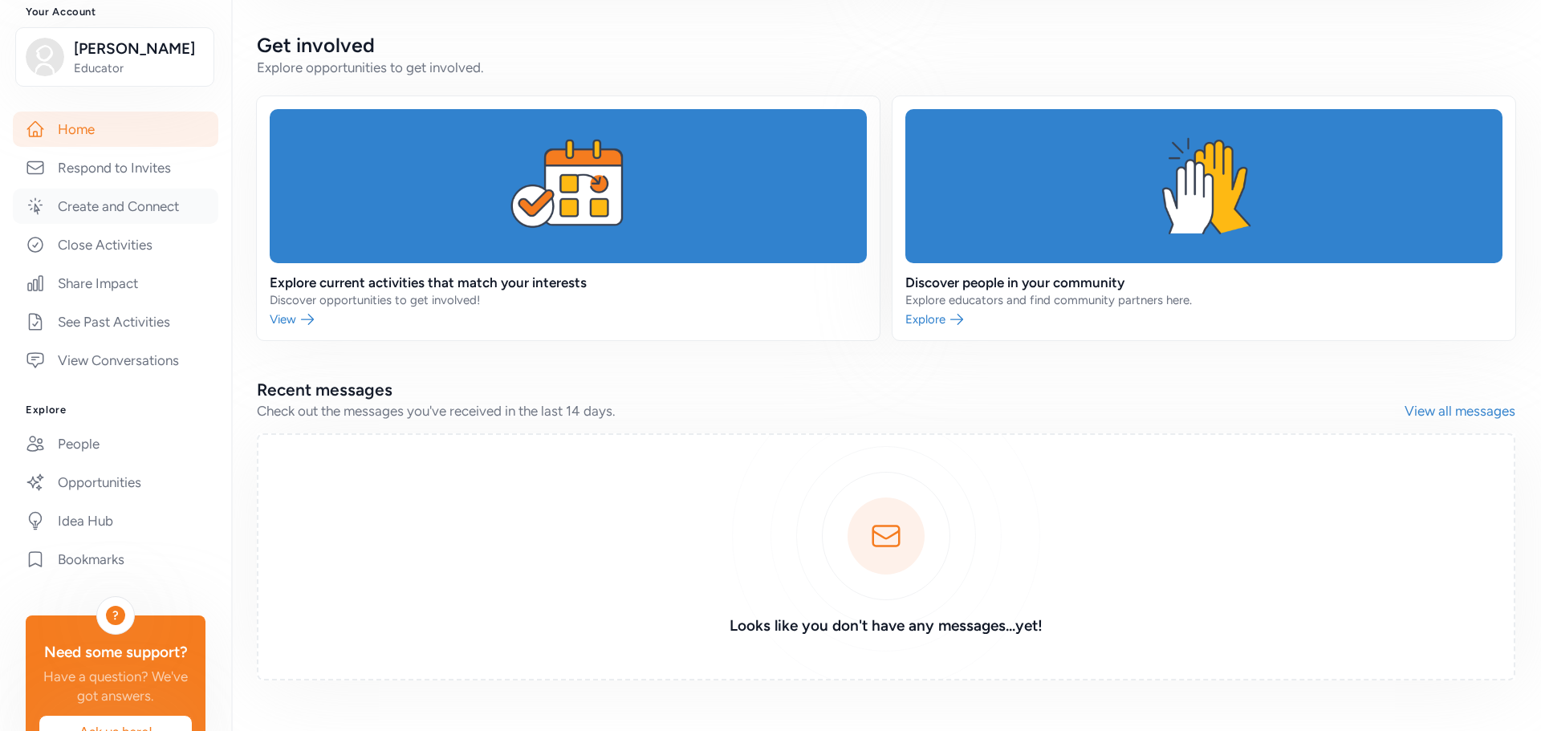
click at [99, 210] on link "Create and Connect" at bounding box center [115, 206] width 205 height 35
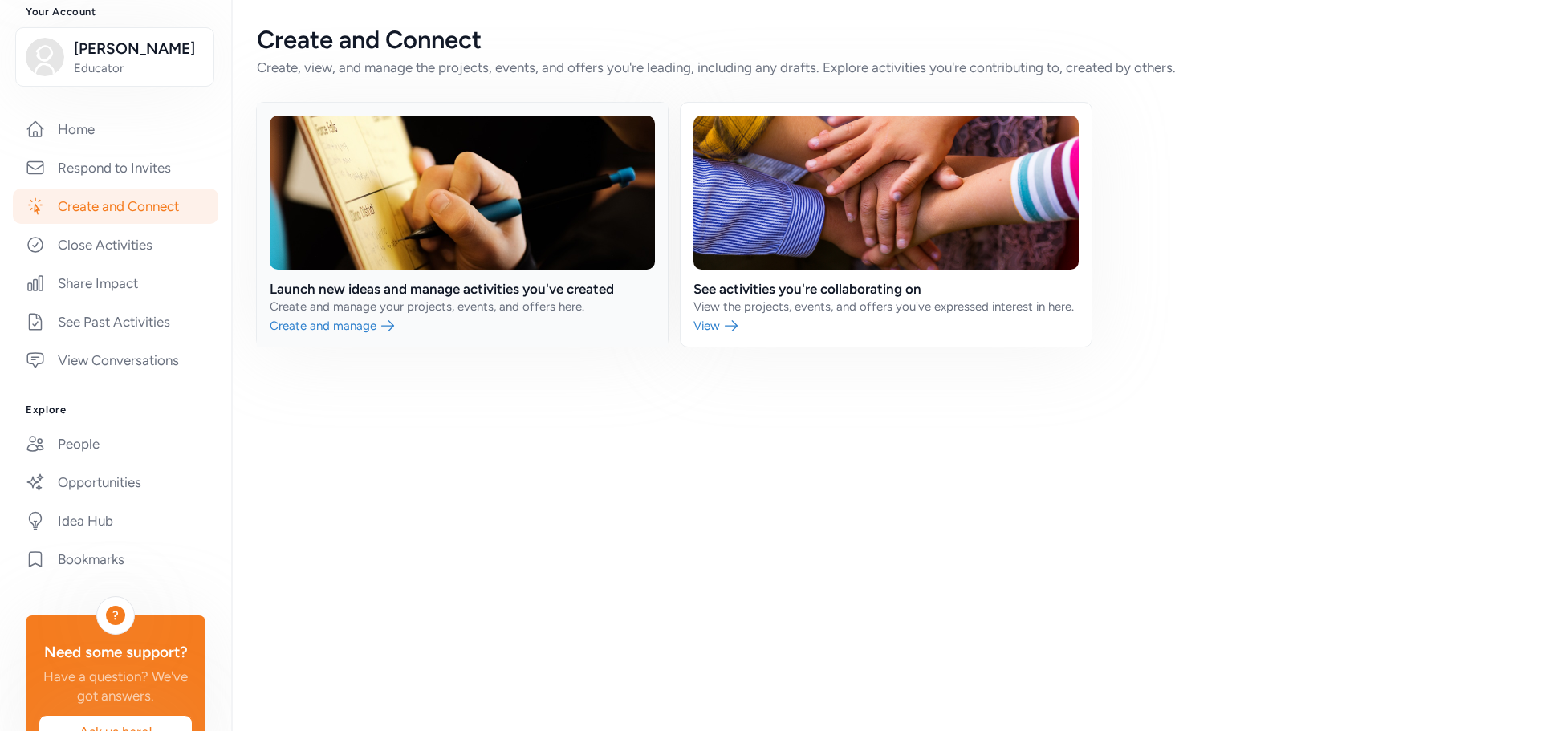
click at [340, 323] on link at bounding box center [462, 225] width 411 height 244
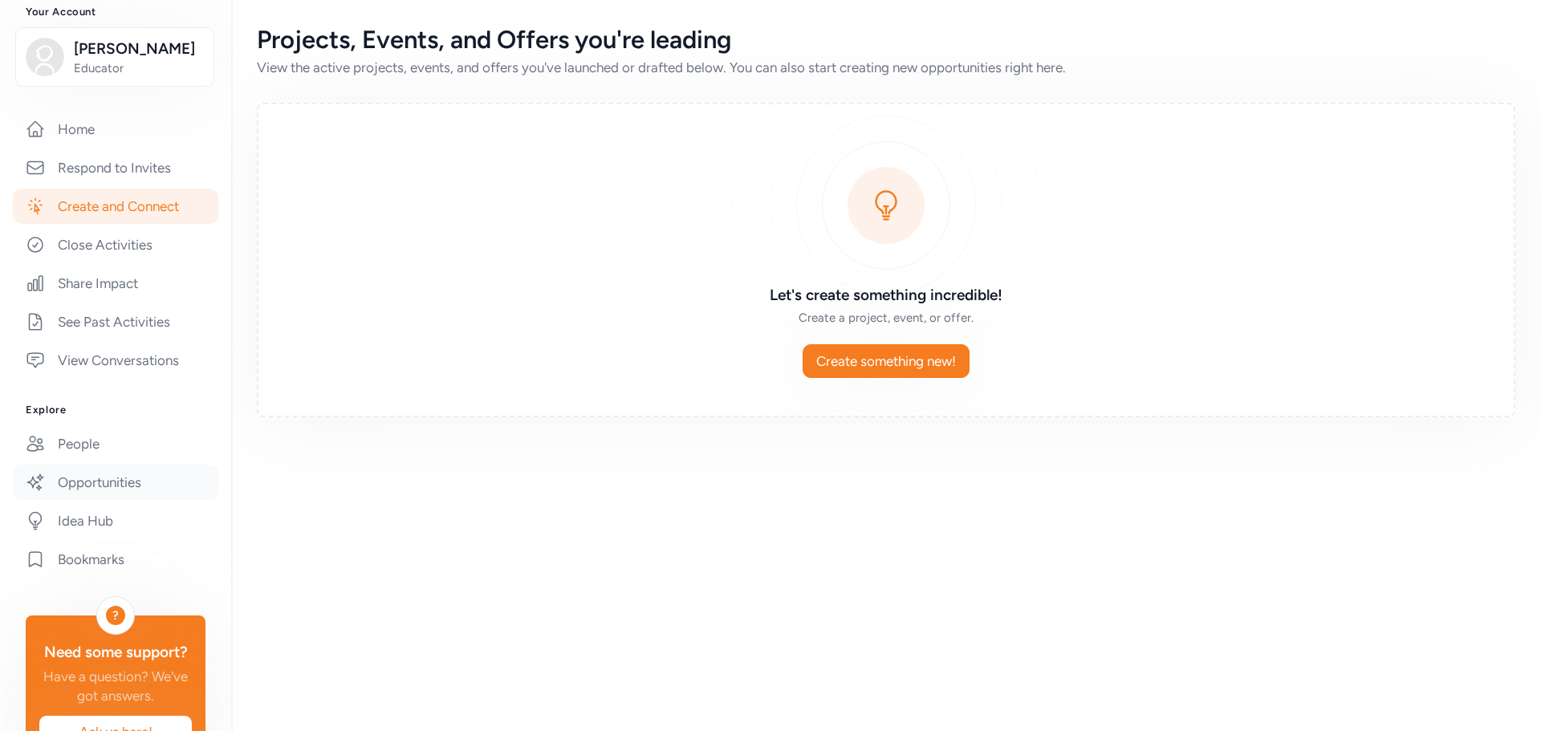
scroll to position [275, 0]
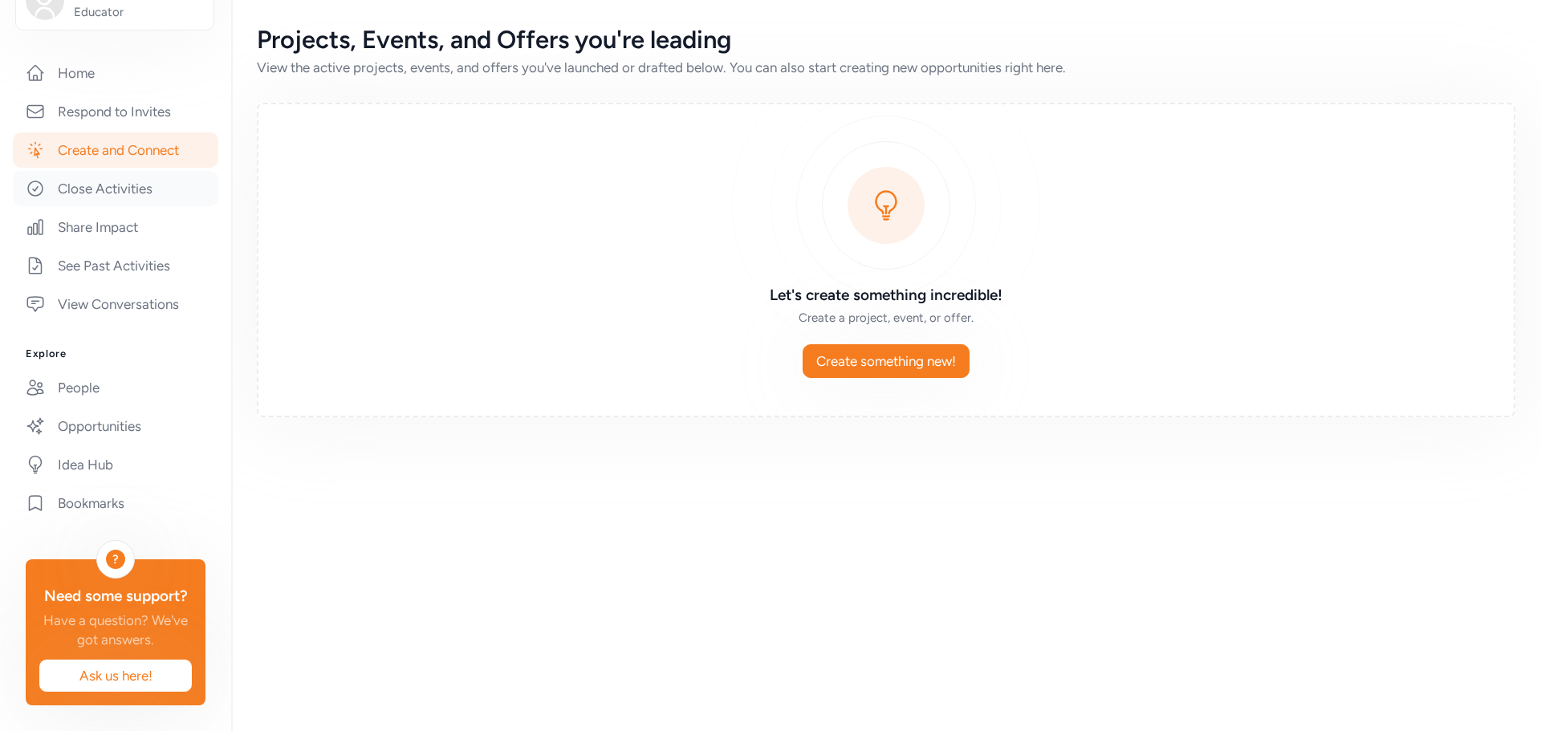
click at [110, 173] on link "Close Activities" at bounding box center [115, 188] width 205 height 35
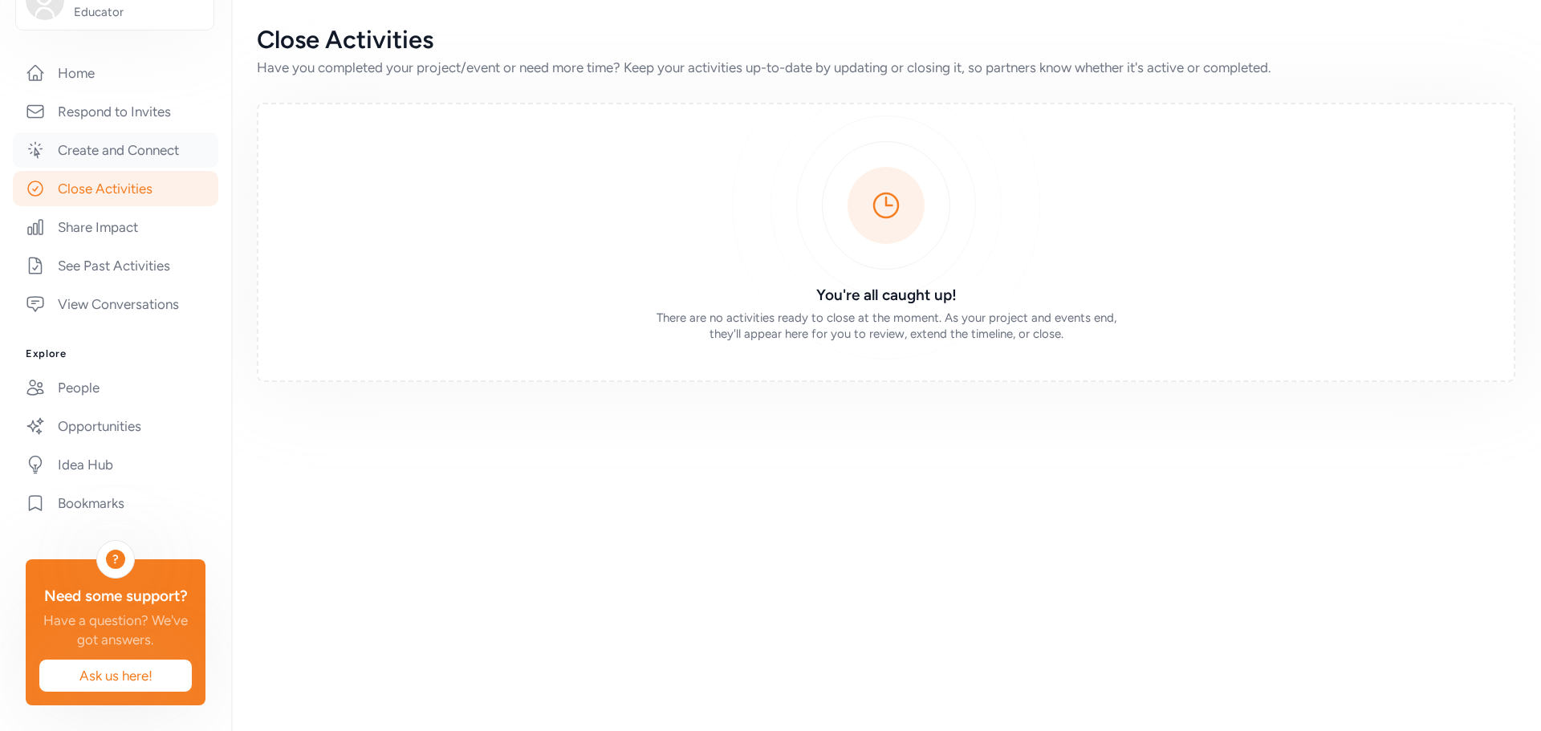
click at [137, 132] on link "Create and Connect" at bounding box center [115, 149] width 205 height 35
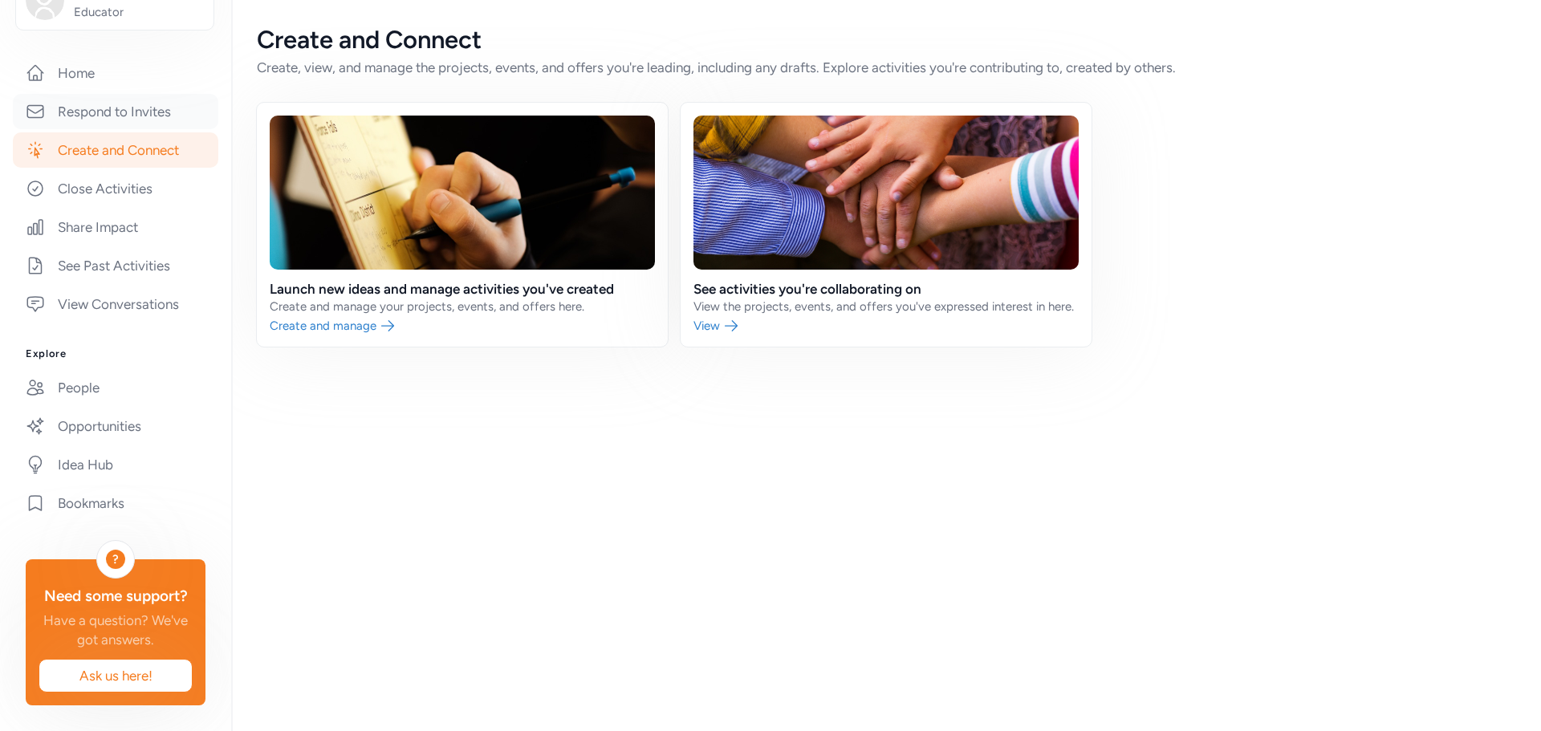
click at [123, 94] on link "Respond to Invites" at bounding box center [115, 111] width 205 height 35
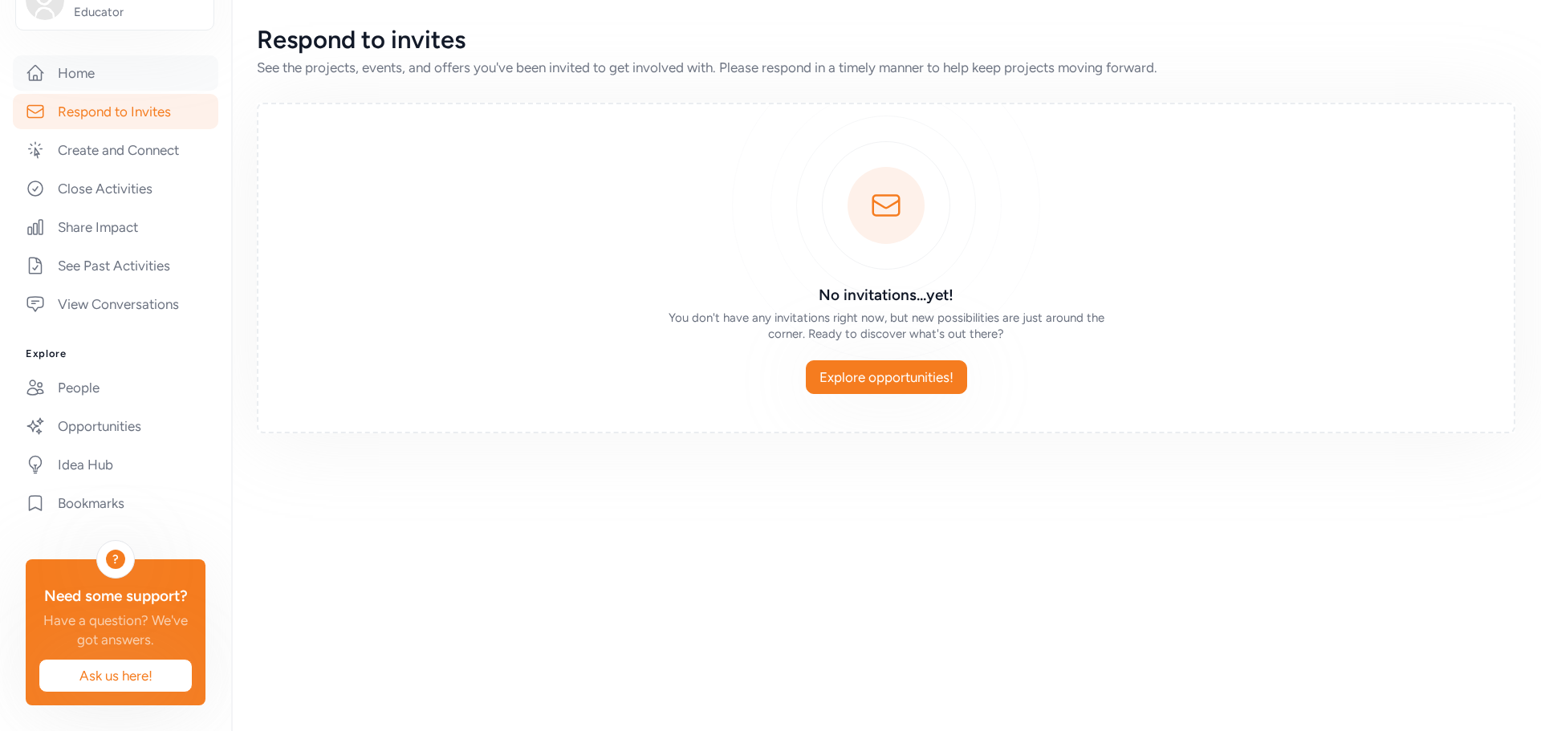
click at [80, 55] on link "Home" at bounding box center [115, 72] width 205 height 35
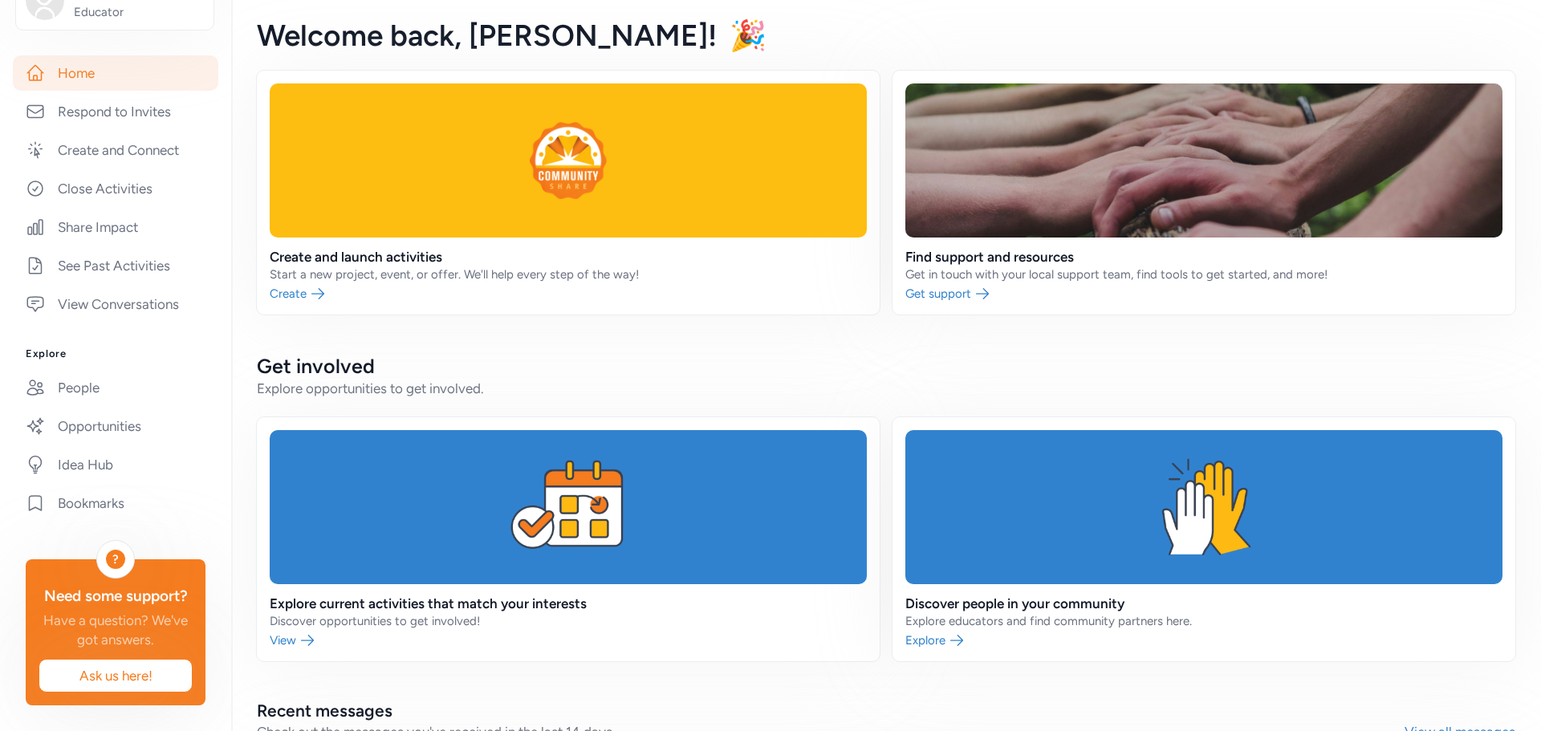
scroll to position [80, 0]
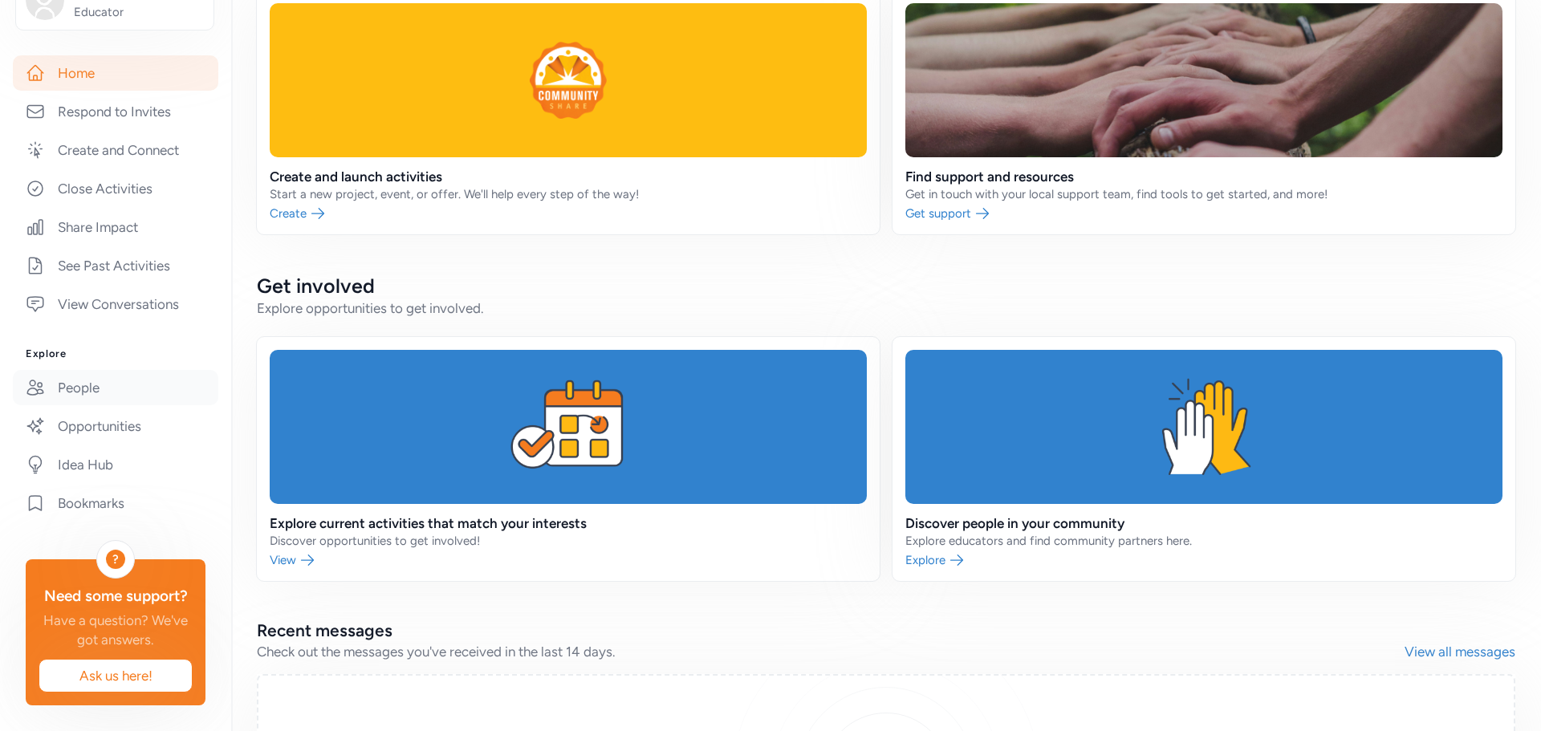
click at [71, 370] on link "People" at bounding box center [115, 387] width 205 height 35
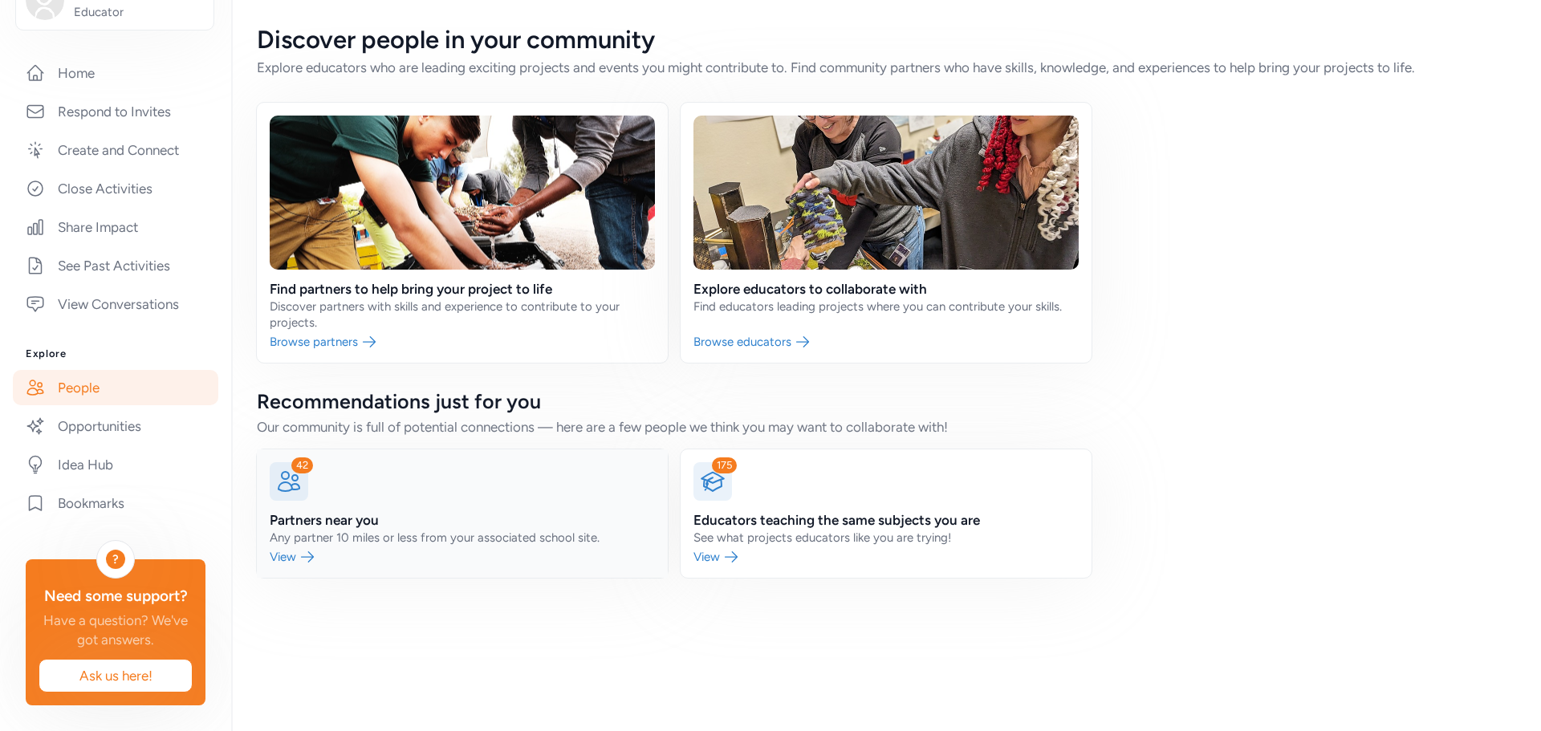
click at [283, 562] on link at bounding box center [462, 514] width 411 height 128
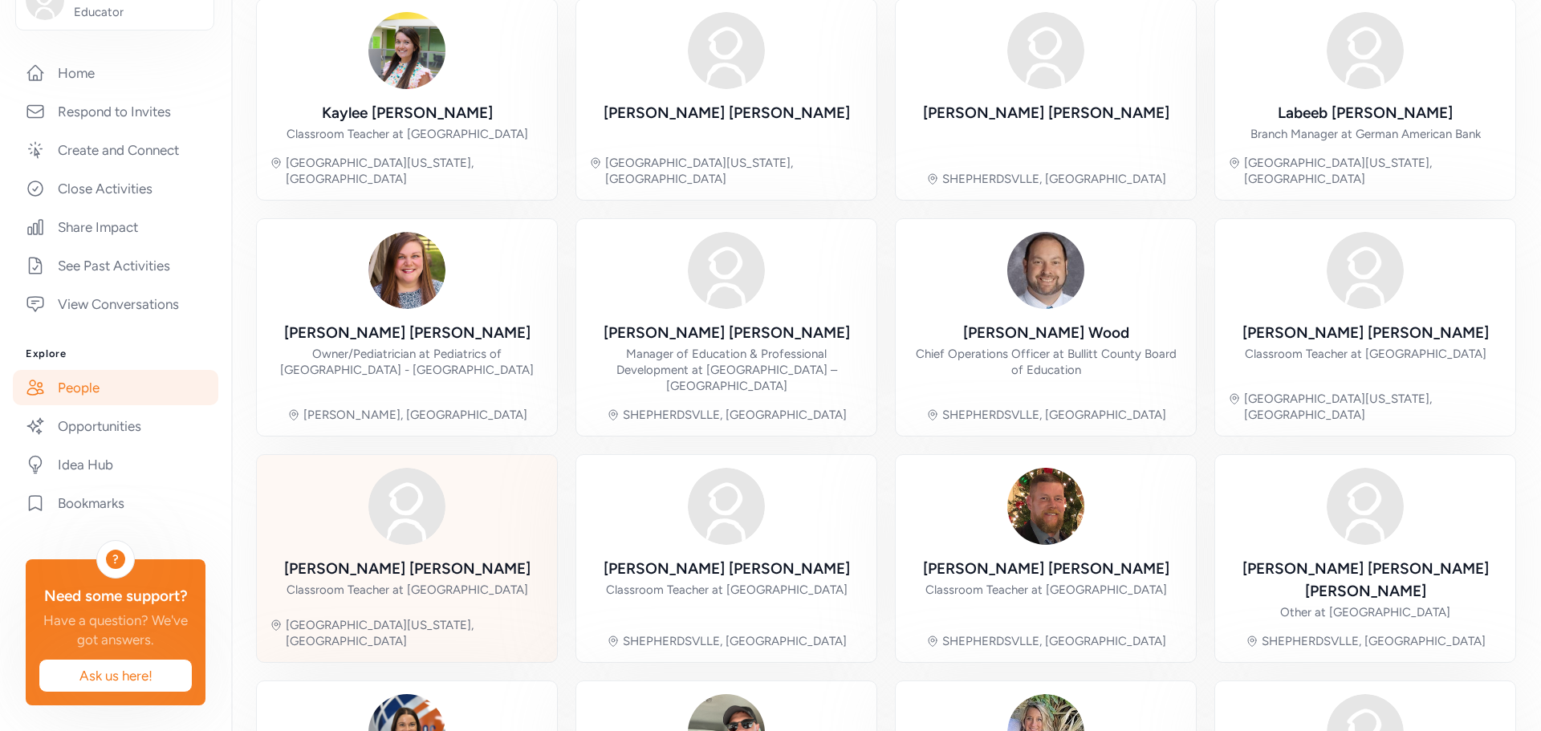
scroll to position [339, 0]
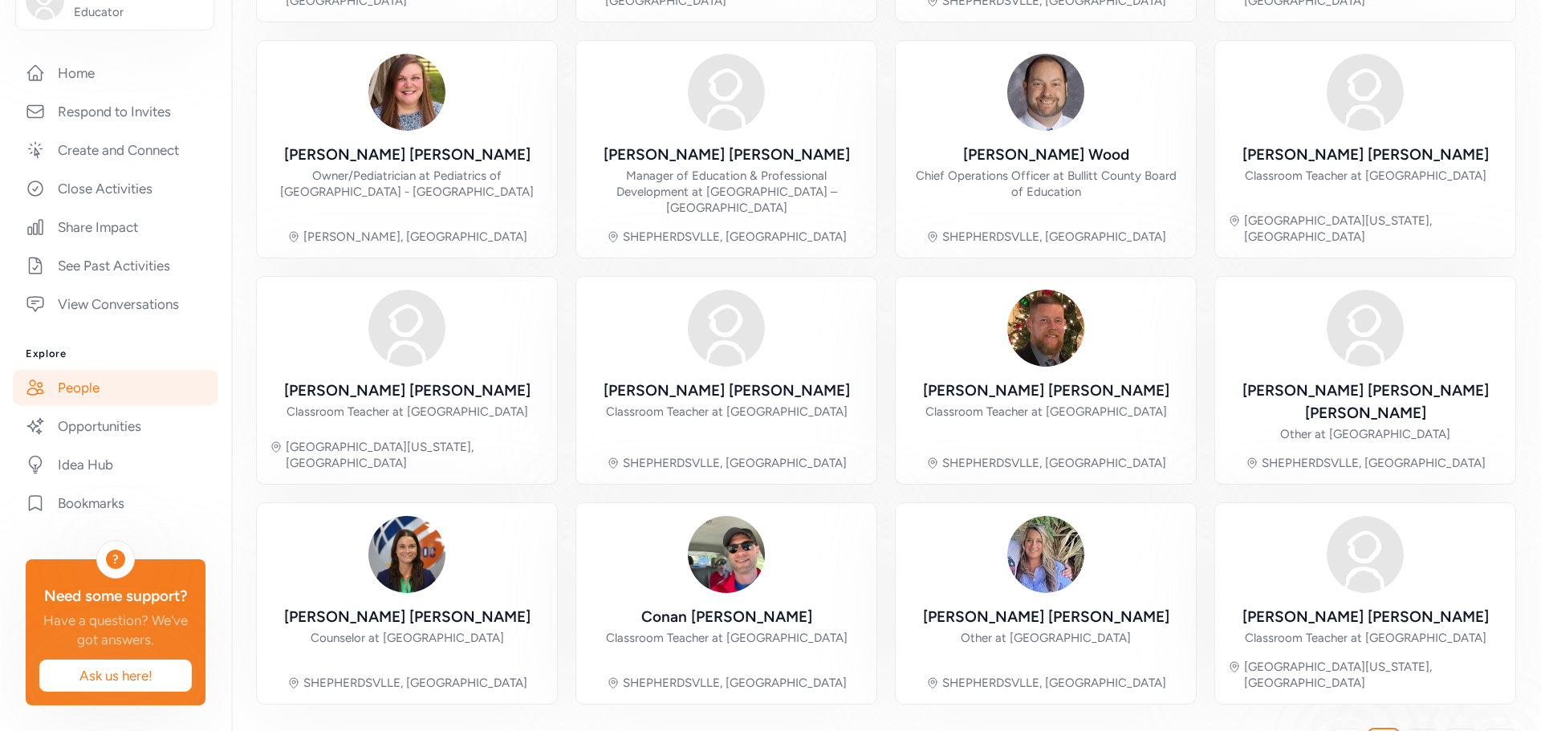
click at [1418, 730] on span "2" at bounding box center [1422, 744] width 8 height 19
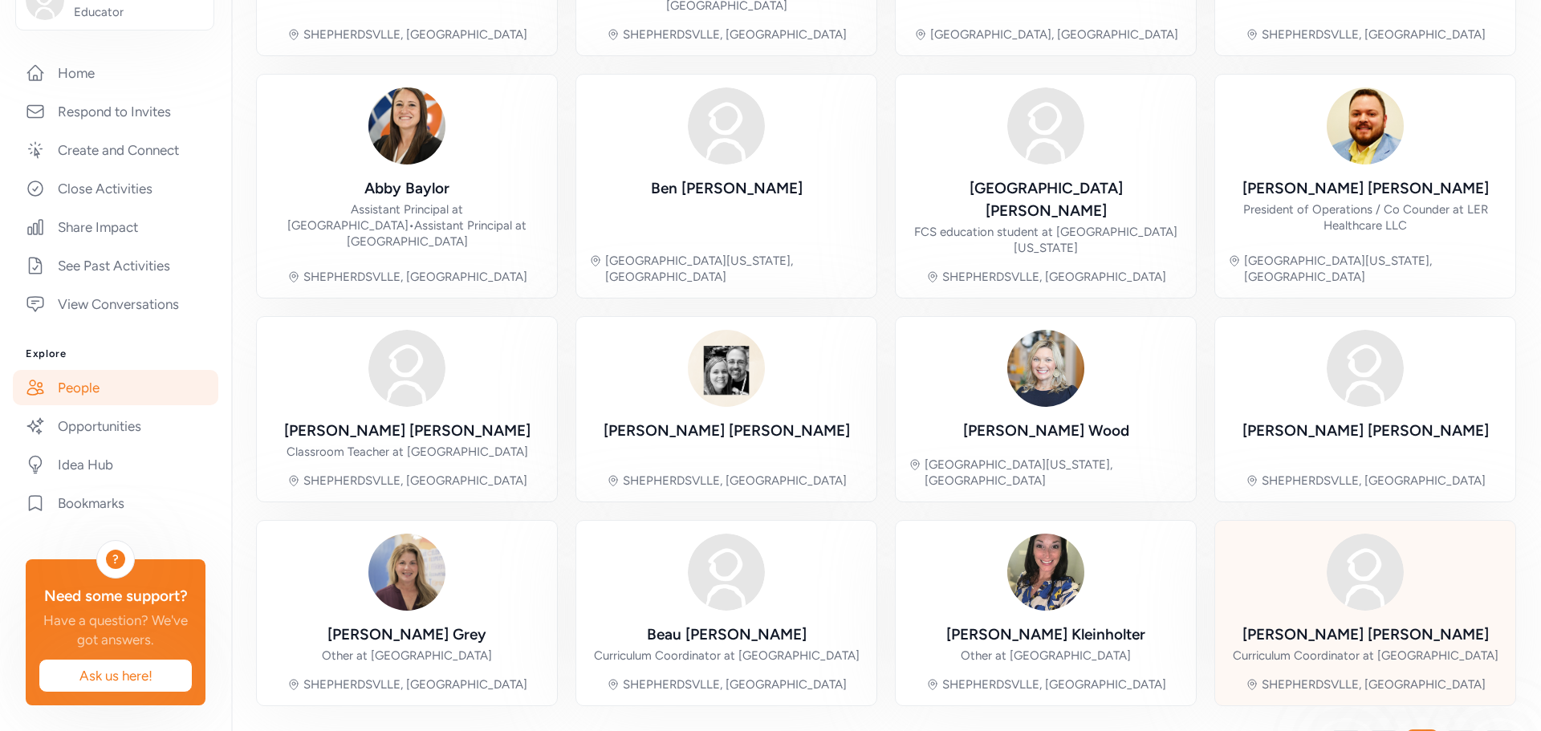
scroll to position [371, 0]
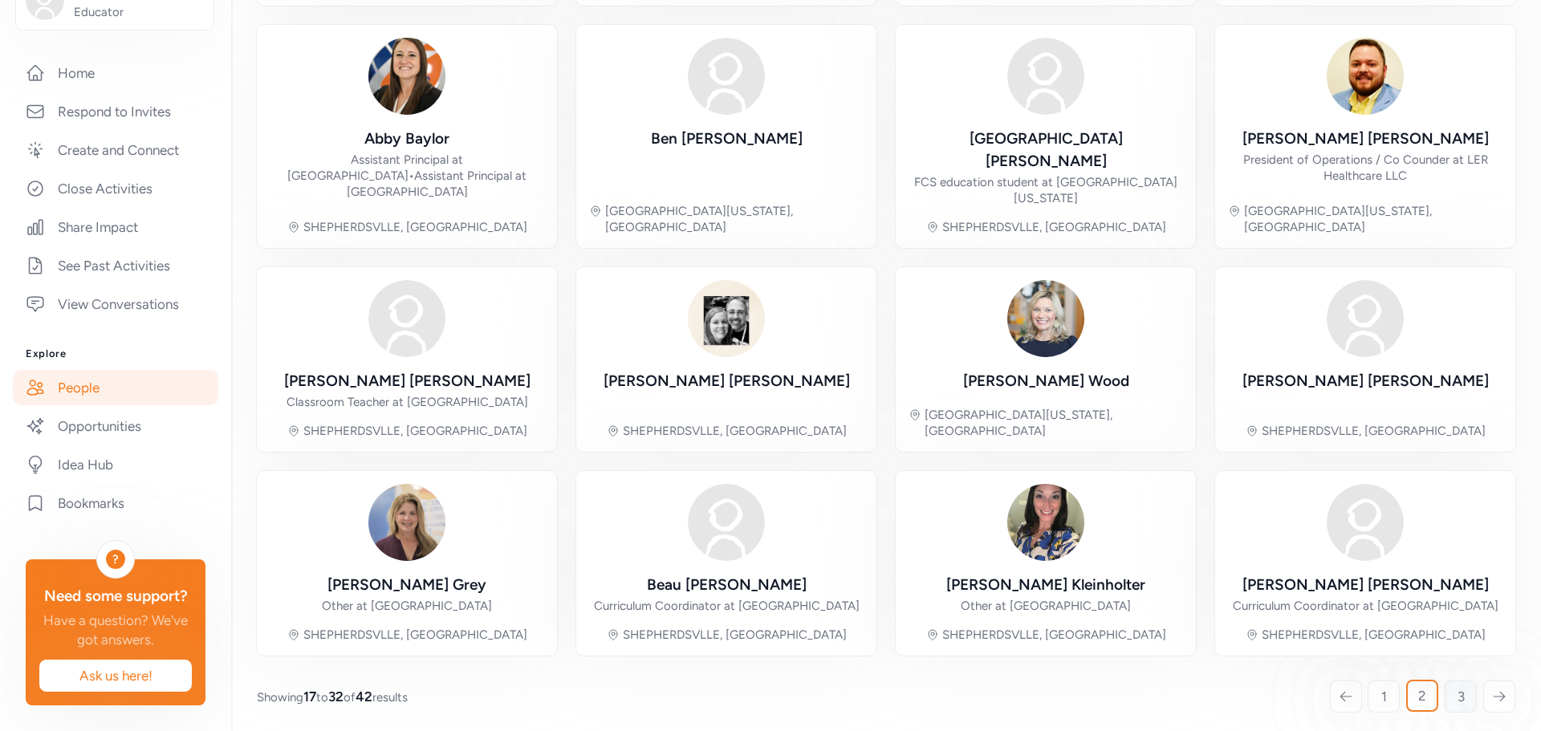
click at [1458, 694] on span "3" at bounding box center [1461, 696] width 7 height 19
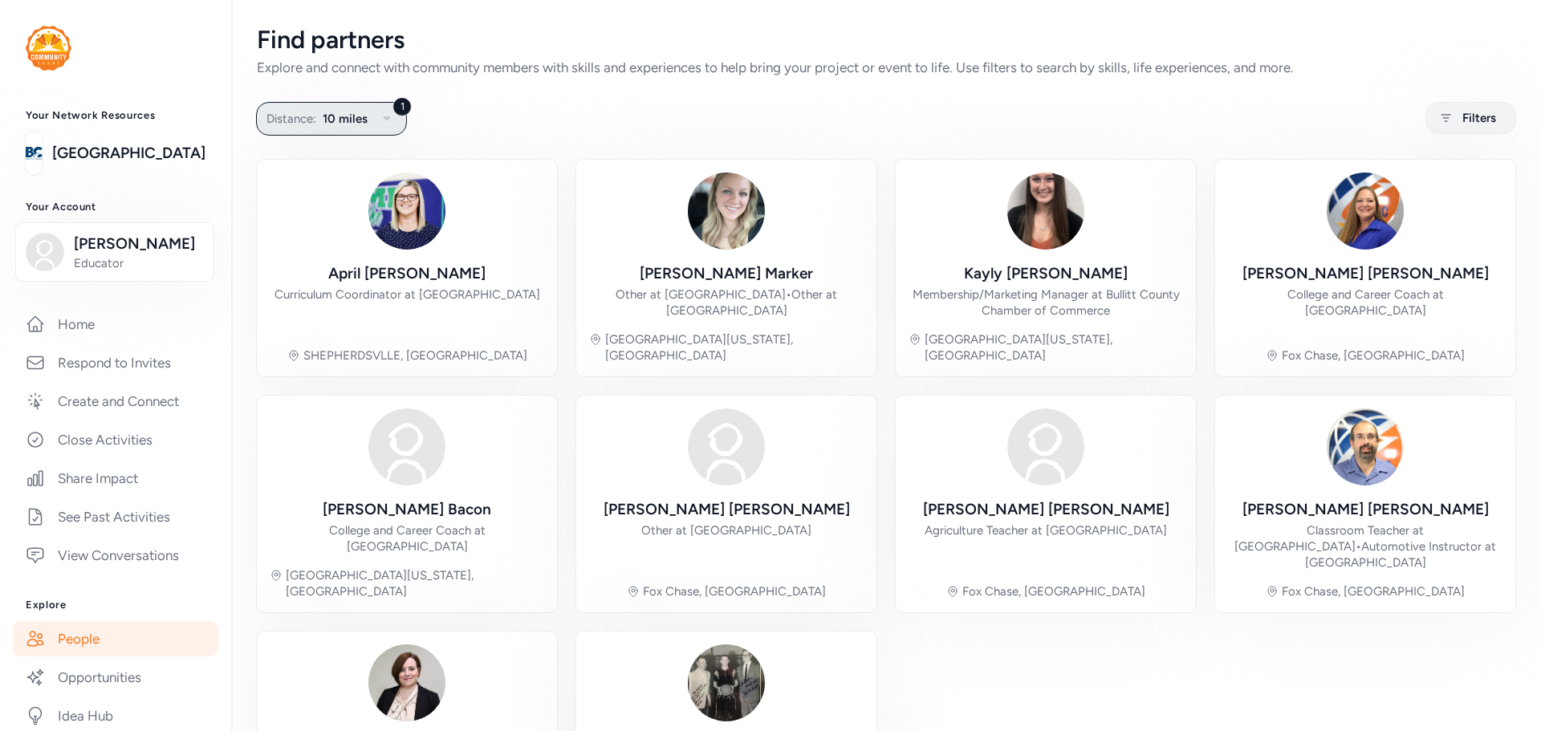
click at [370, 114] on button "1 Distance: 10 miles" at bounding box center [331, 119] width 151 height 34
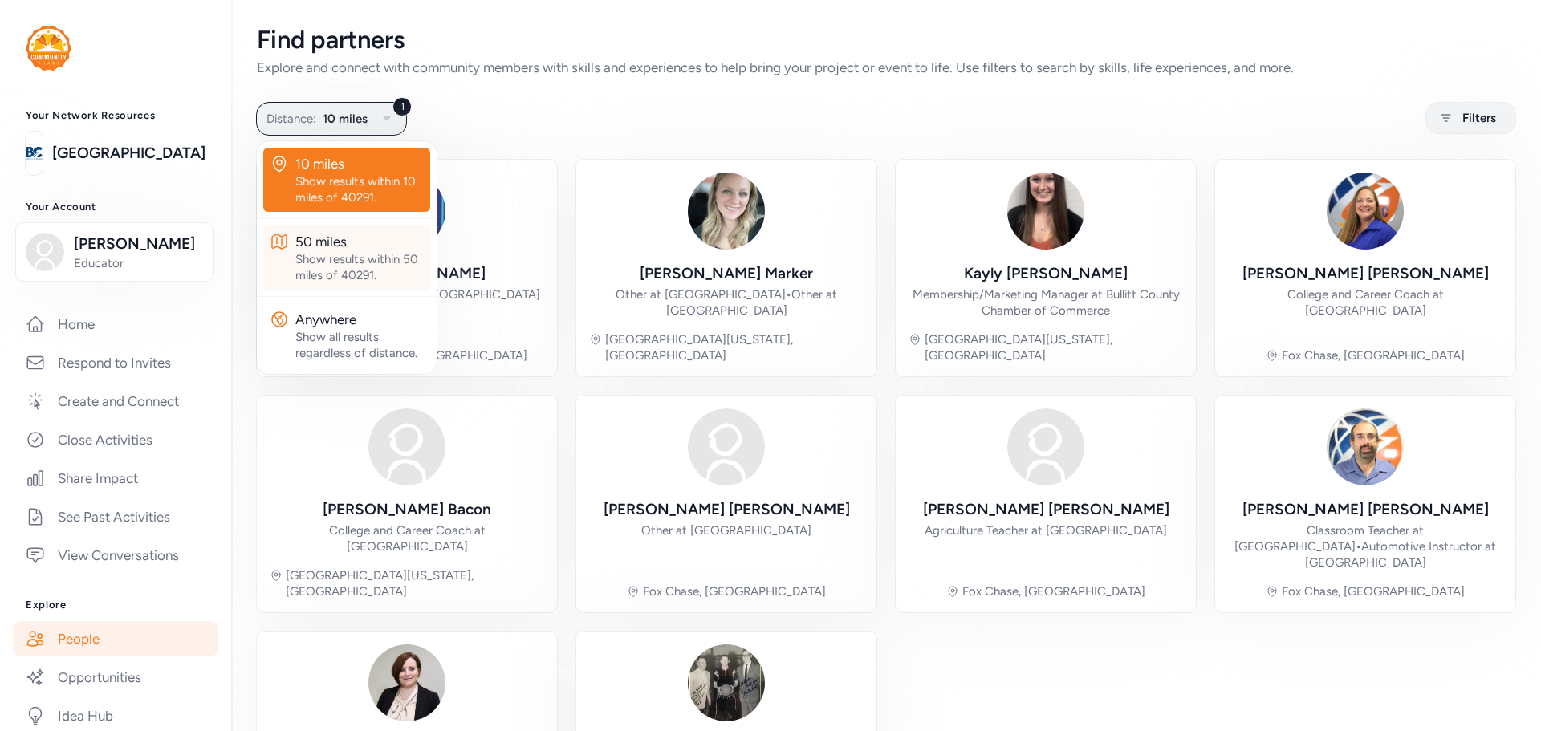
click at [305, 254] on div "Show results within 50 miles of 40291." at bounding box center [359, 267] width 128 height 32
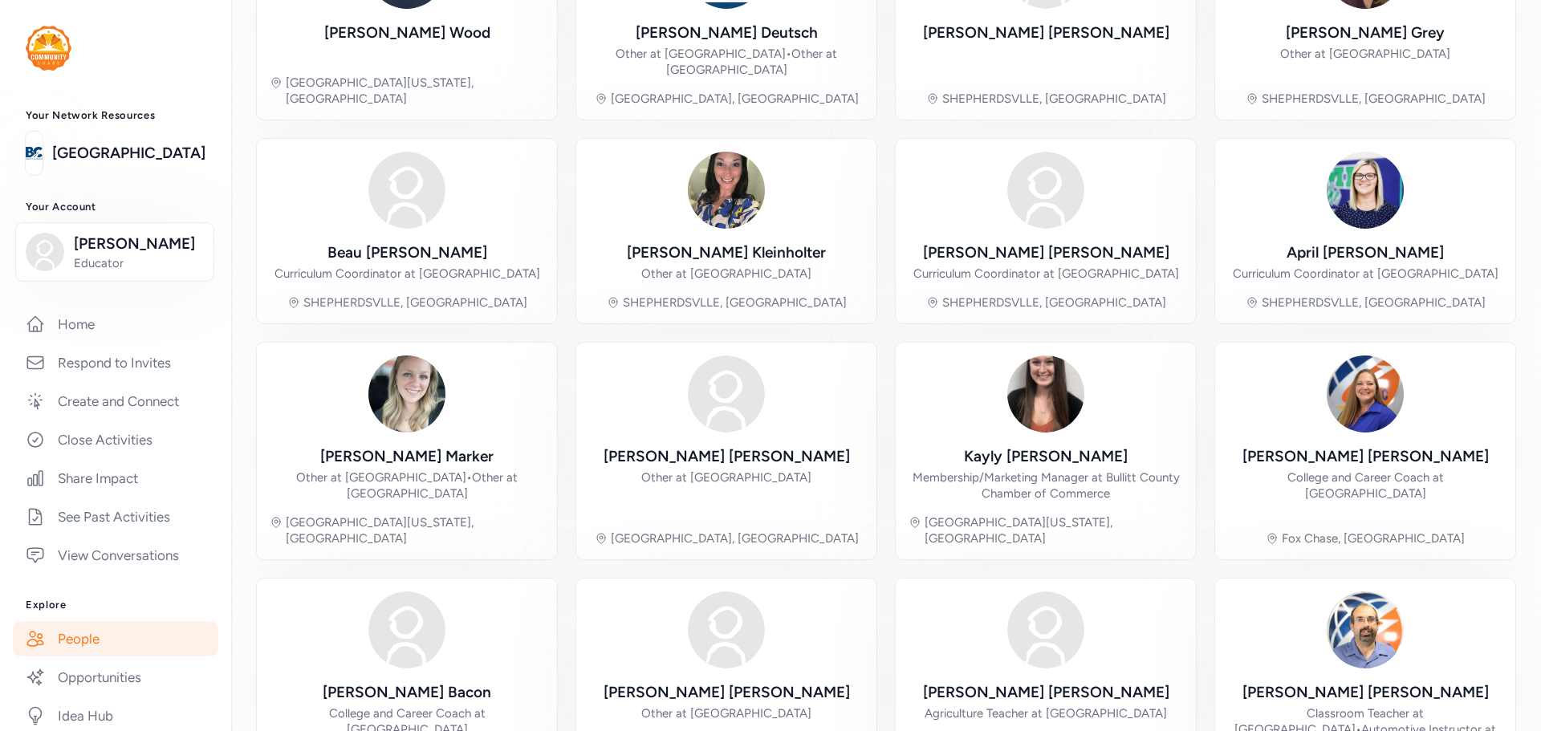
scroll to position [387, 0]
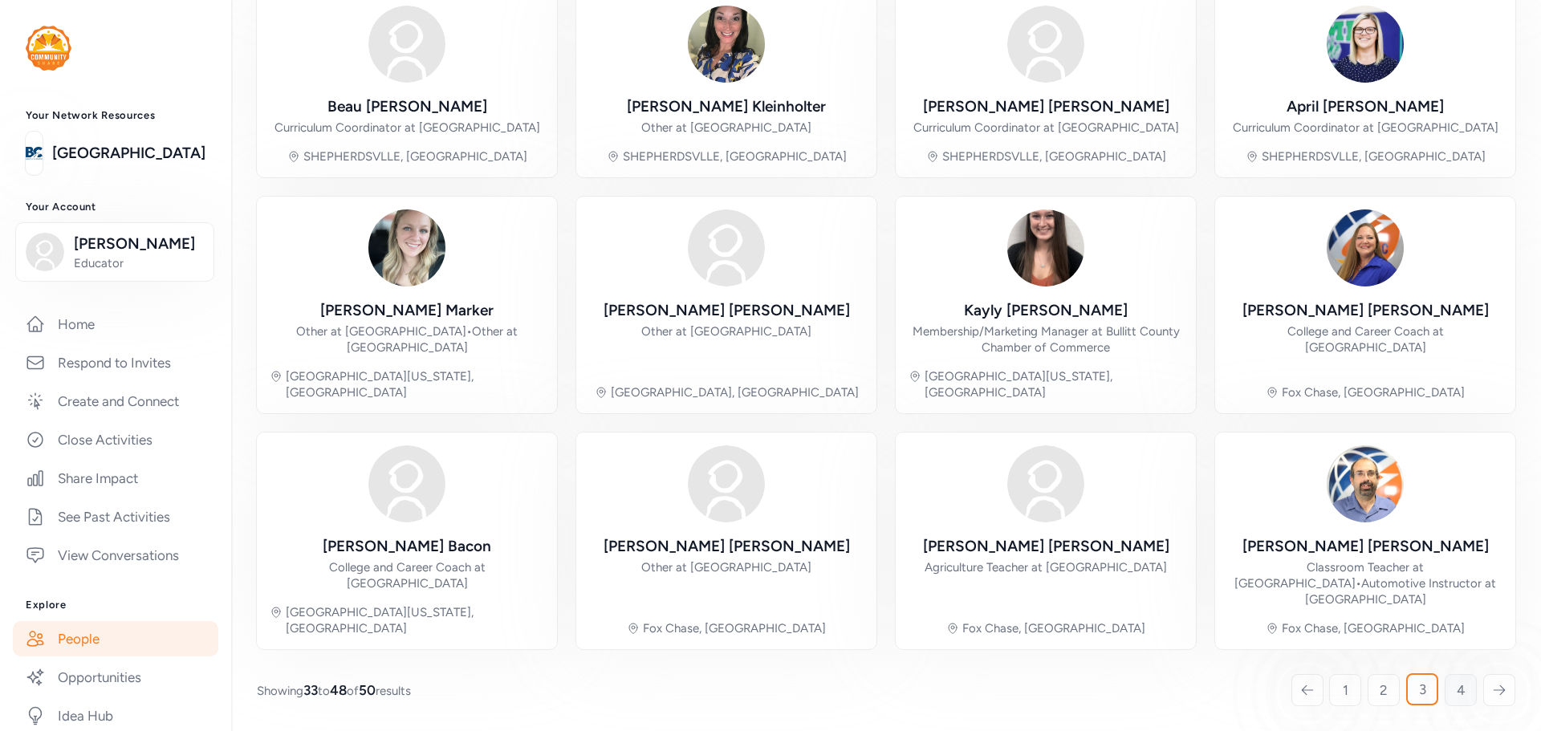
click at [1457, 692] on span "4" at bounding box center [1461, 690] width 9 height 19
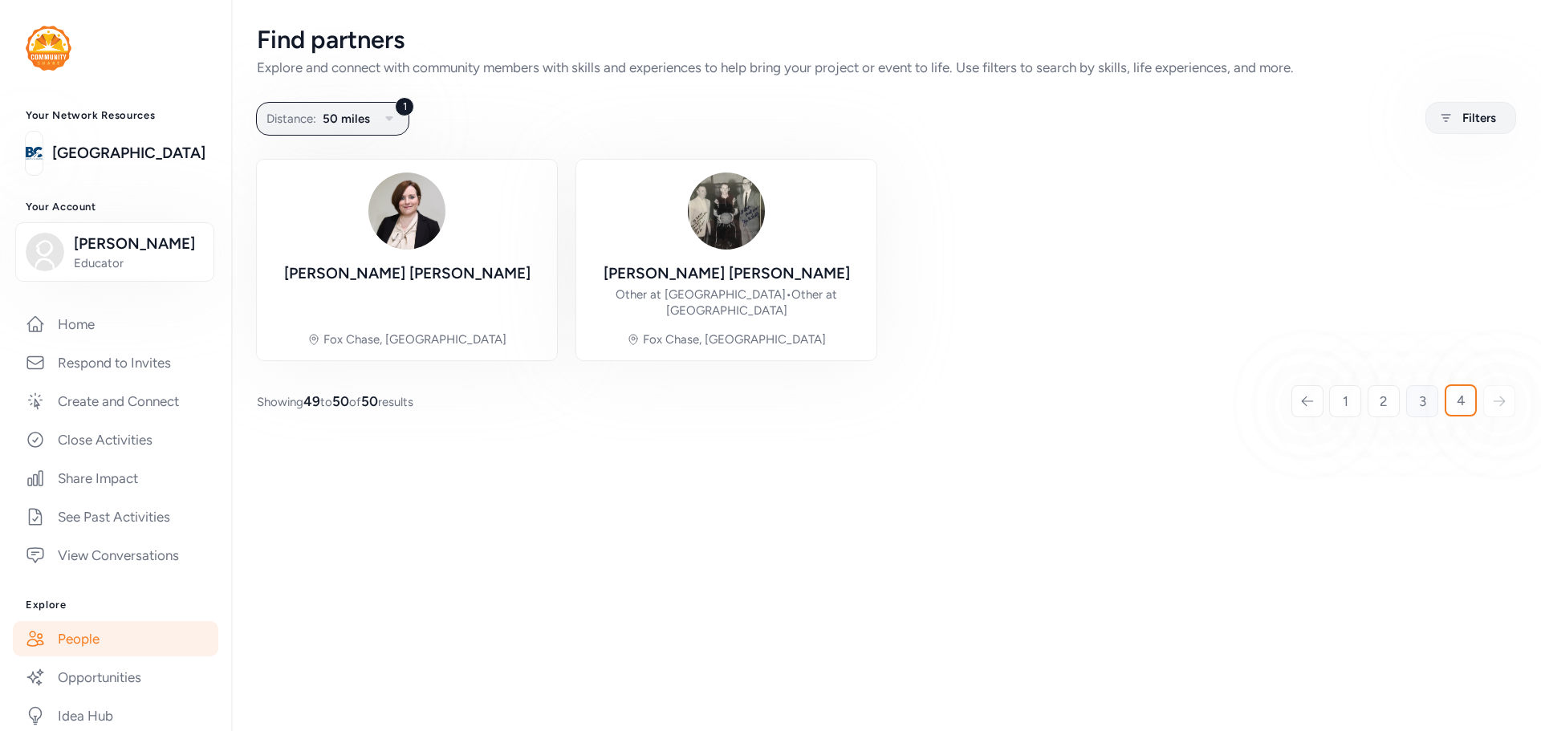
click at [1422, 409] on span "3" at bounding box center [1422, 401] width 7 height 19
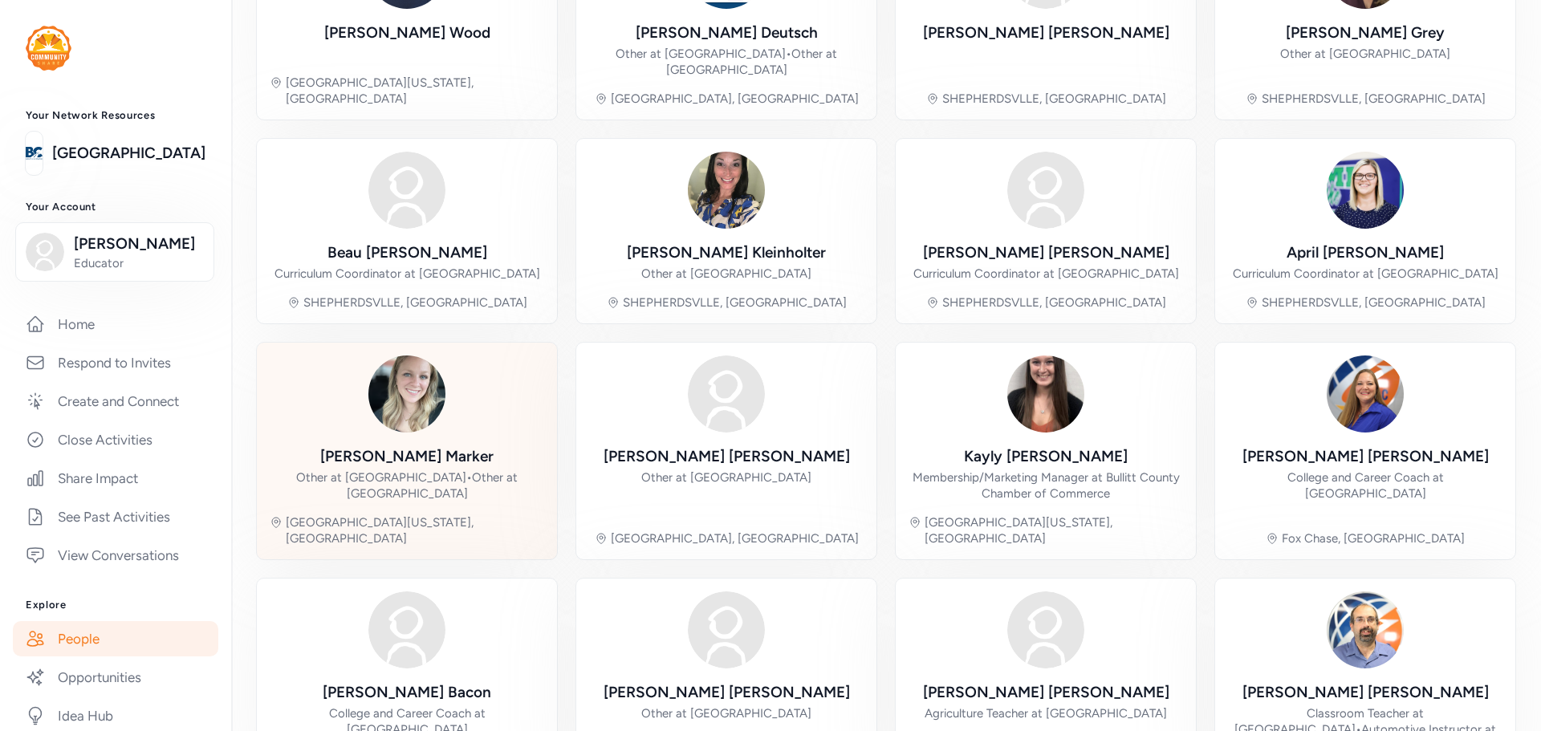
scroll to position [321, 0]
